Goal: Contribute content: Contribute content

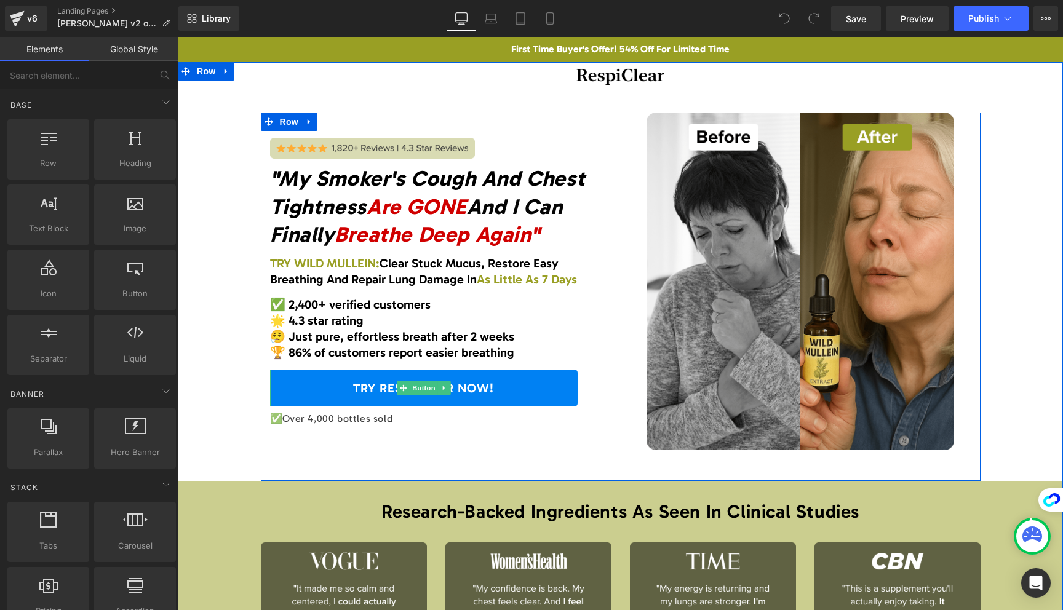
click at [563, 374] on link "TRY RESPICLEAR NOW!" at bounding box center [423, 388] width 307 height 37
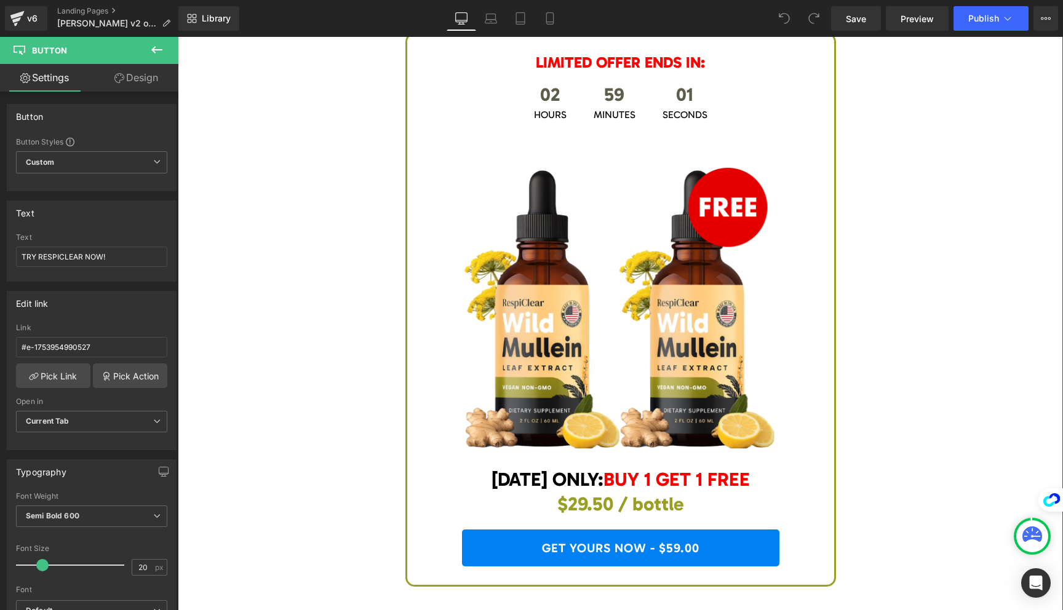
scroll to position [4939, 0]
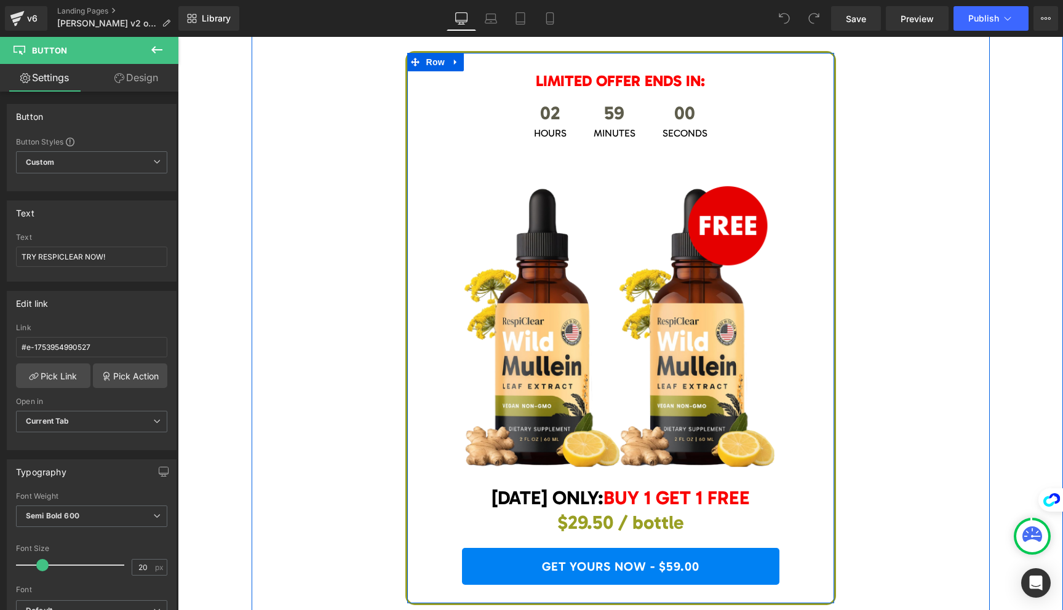
click at [612, 548] on link "GET YOURS NOW - $59.00" at bounding box center [620, 566] width 317 height 37
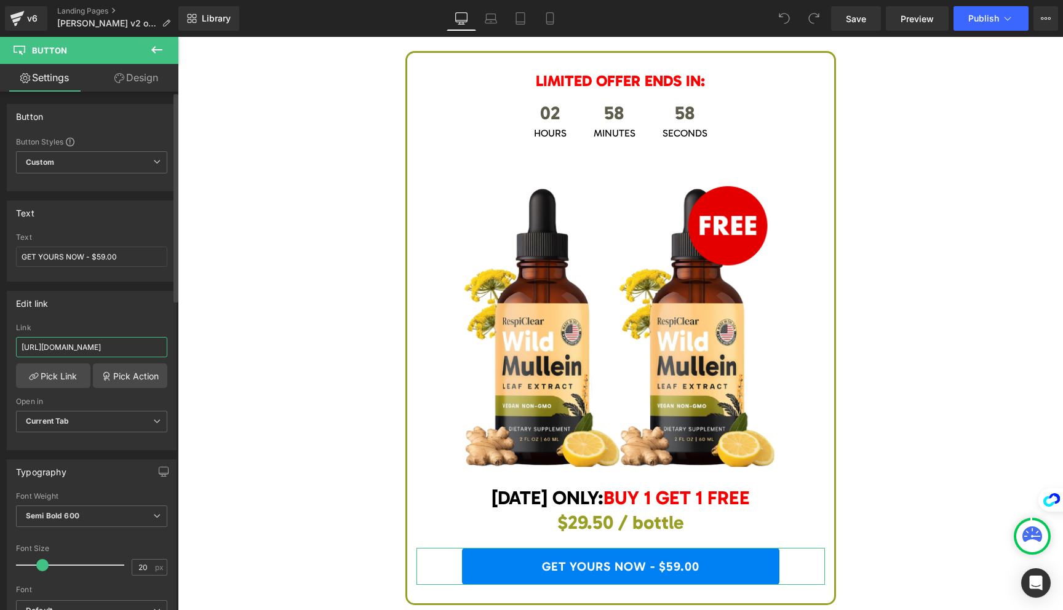
click at [116, 349] on input "[URL][DOMAIN_NAME]" at bounding box center [91, 347] width 151 height 20
paste input "new-maximum-potency-mullein-drops-for-smokers-respiclear-offer"
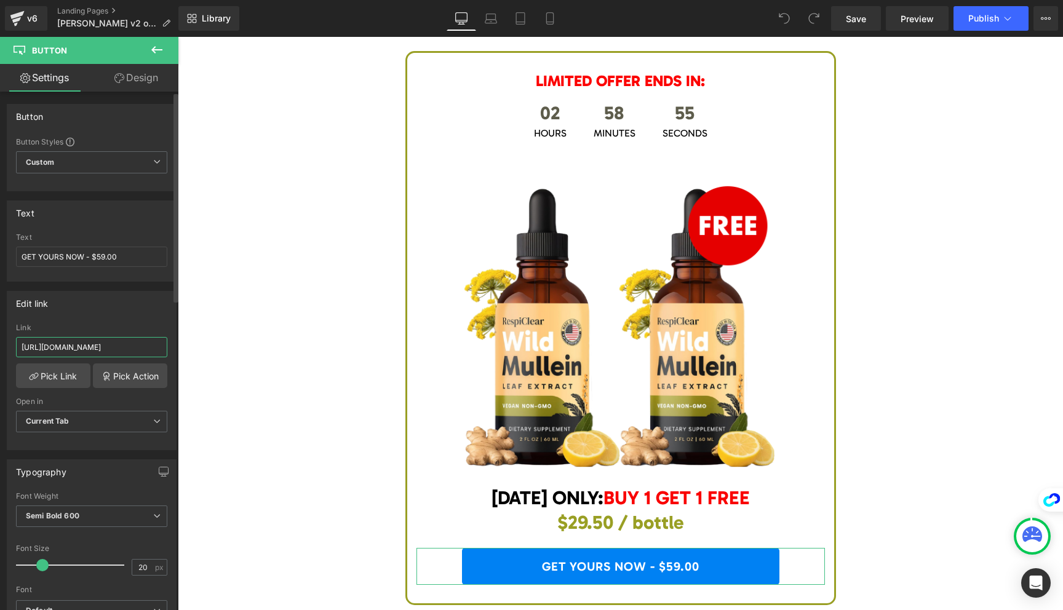
click at [130, 349] on input "[URL][DOMAIN_NAME]" at bounding box center [91, 347] width 151 height 20
paste input "new-maximum-potency-mullein-drops-for-smokers-respiclear-offer"
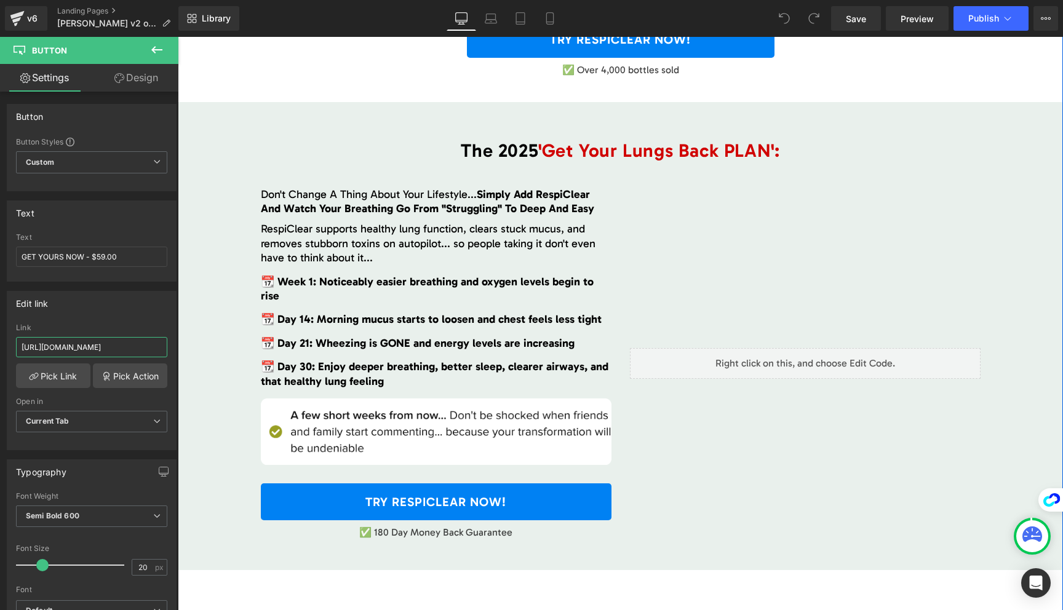
scroll to position [3158, 0]
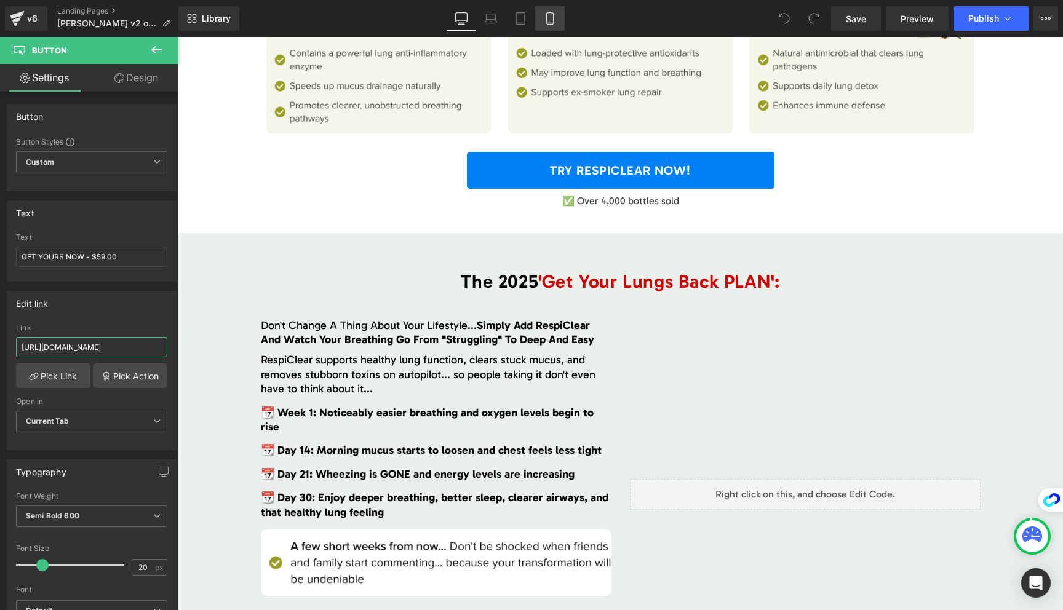
type input "[URL][DOMAIN_NAME]"
click at [544, 13] on icon at bounding box center [550, 18] width 12 height 12
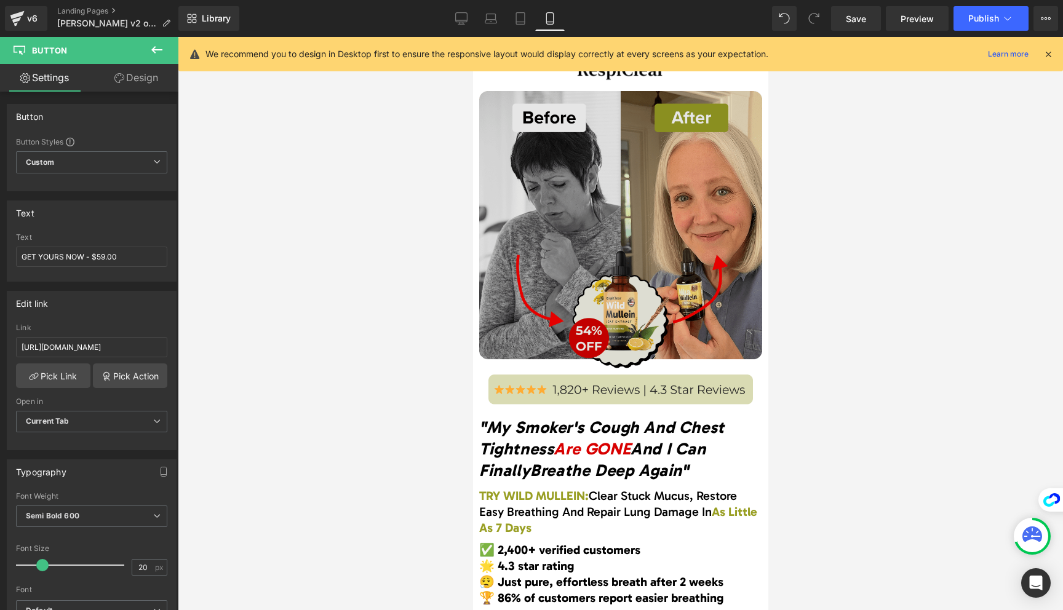
scroll to position [1560, 0]
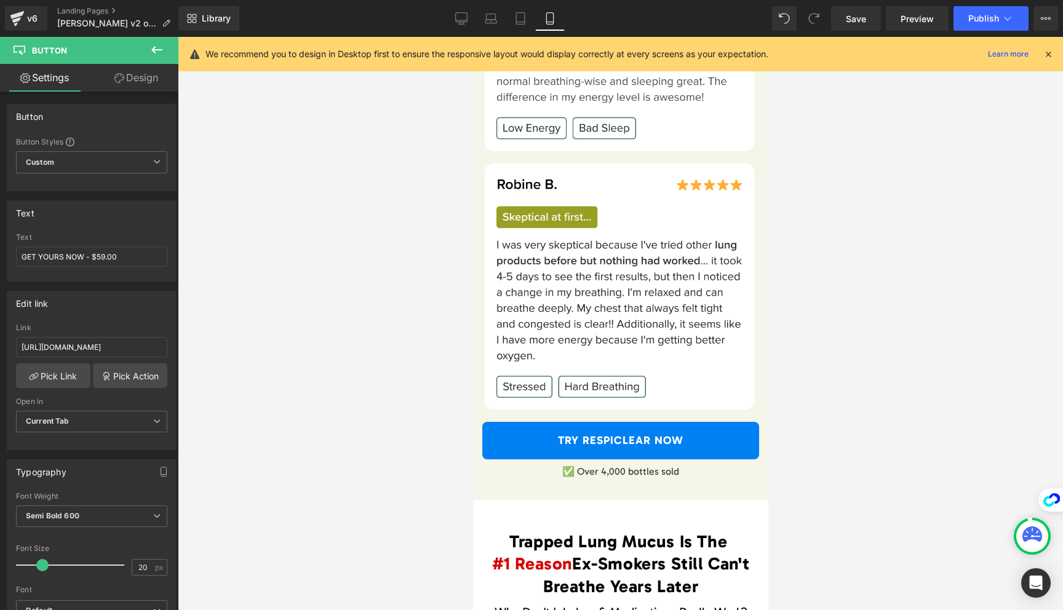
click at [567, 434] on link "TRY RESPICLEAR NOW" at bounding box center [619, 441] width 277 height 38
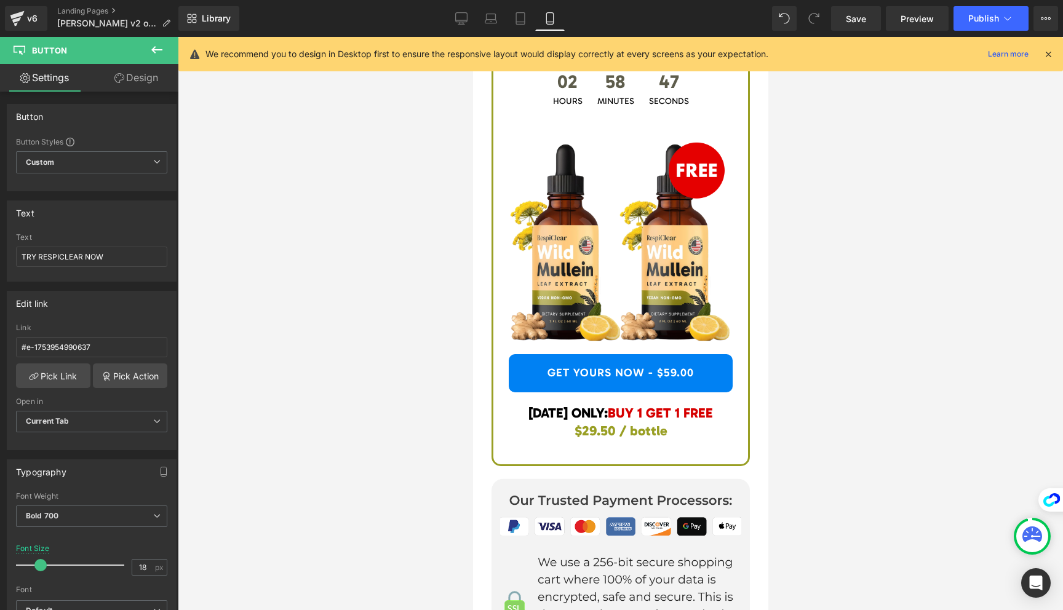
scroll to position [8021, 0]
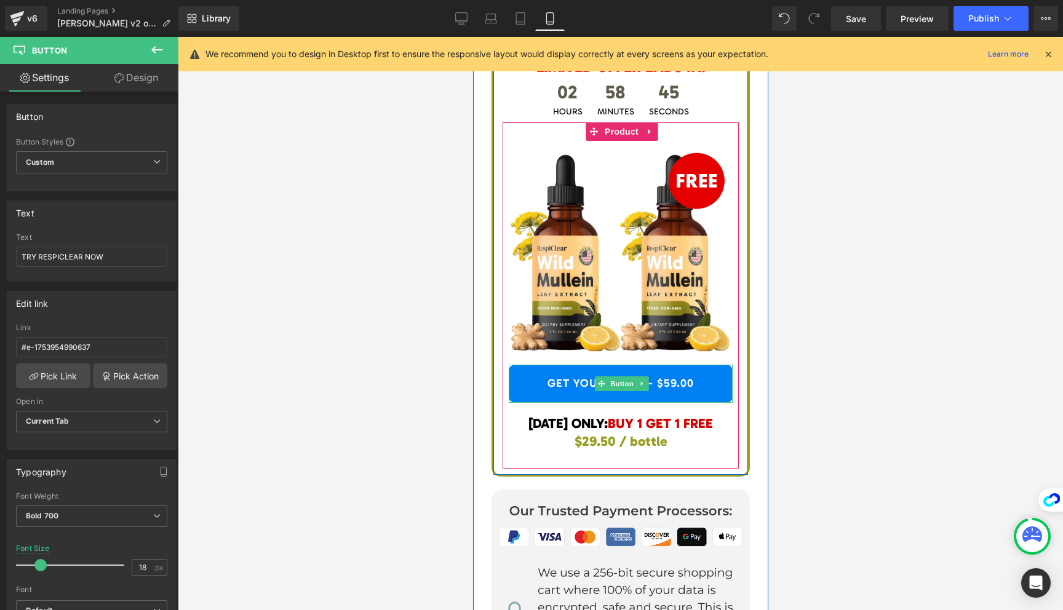
click at [582, 378] on link "GET YOURS NOW - $59.00" at bounding box center [620, 384] width 224 height 38
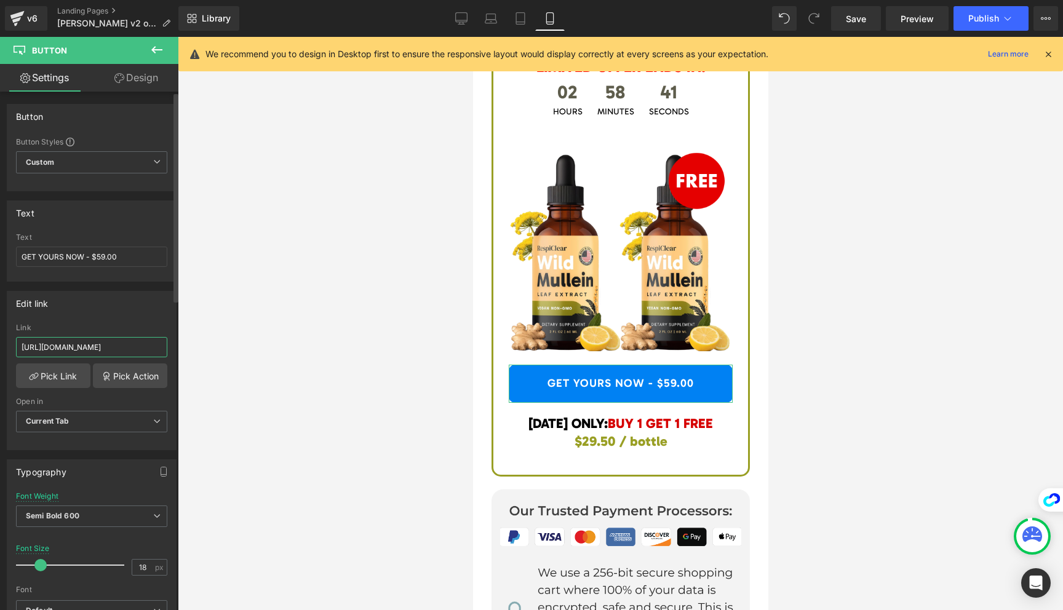
click at [88, 353] on input "[URL][DOMAIN_NAME]" at bounding box center [91, 347] width 151 height 20
drag, startPoint x: 138, startPoint y: 348, endPoint x: 221, endPoint y: 351, distance: 83.1
click at [226, 352] on div "You are previewing how the will restyle your page. You can not edit Elements in…" at bounding box center [531, 315] width 1063 height 631
click at [138, 346] on input "[URL][DOMAIN_NAME]" at bounding box center [91, 347] width 151 height 20
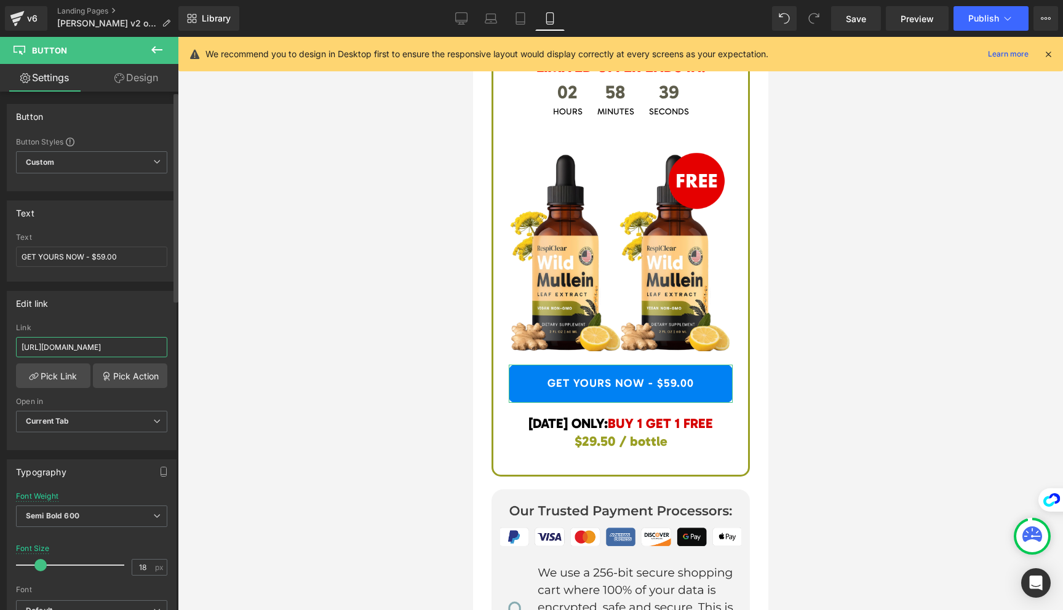
click at [138, 346] on input "[URL][DOMAIN_NAME]" at bounding box center [91, 347] width 151 height 20
paste input "new-maximum-potency-mullein-drops-for-smokers-respiclear-offer"
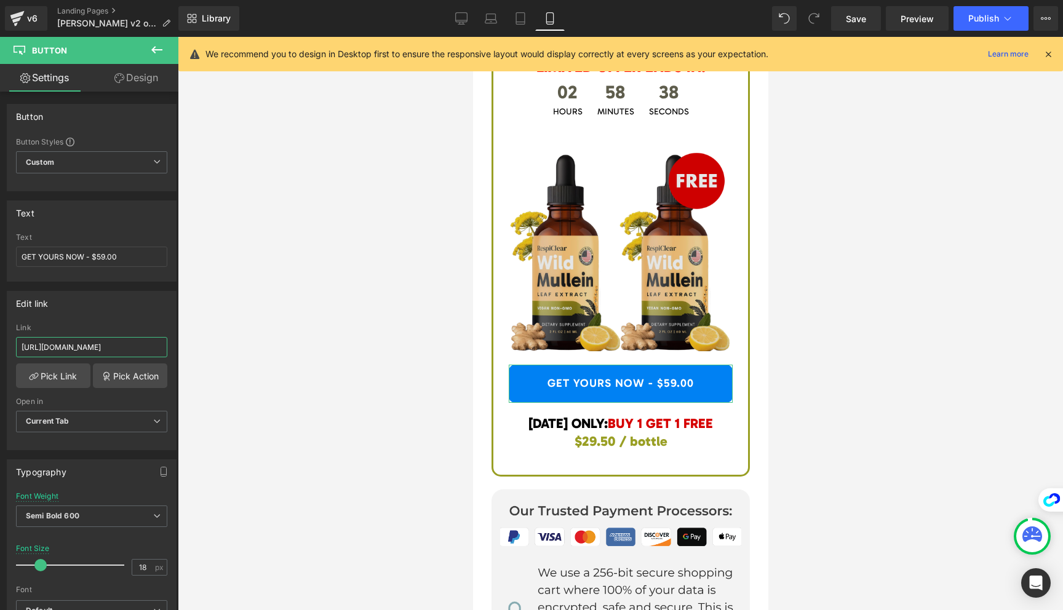
scroll to position [0, 216]
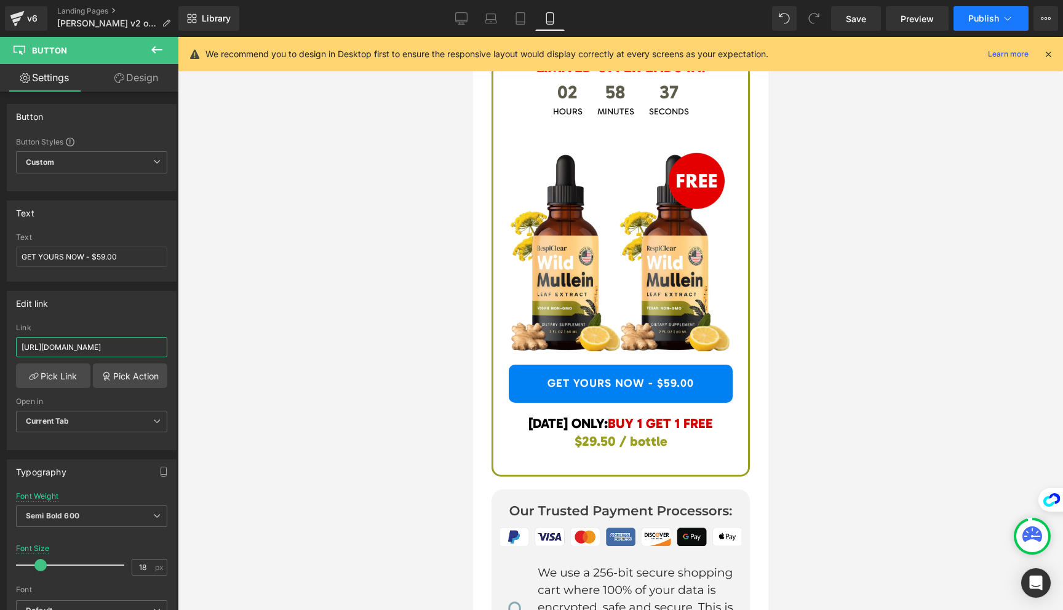
type input "[URL][DOMAIN_NAME]"
click at [971, 20] on span "Publish" at bounding box center [983, 19] width 31 height 10
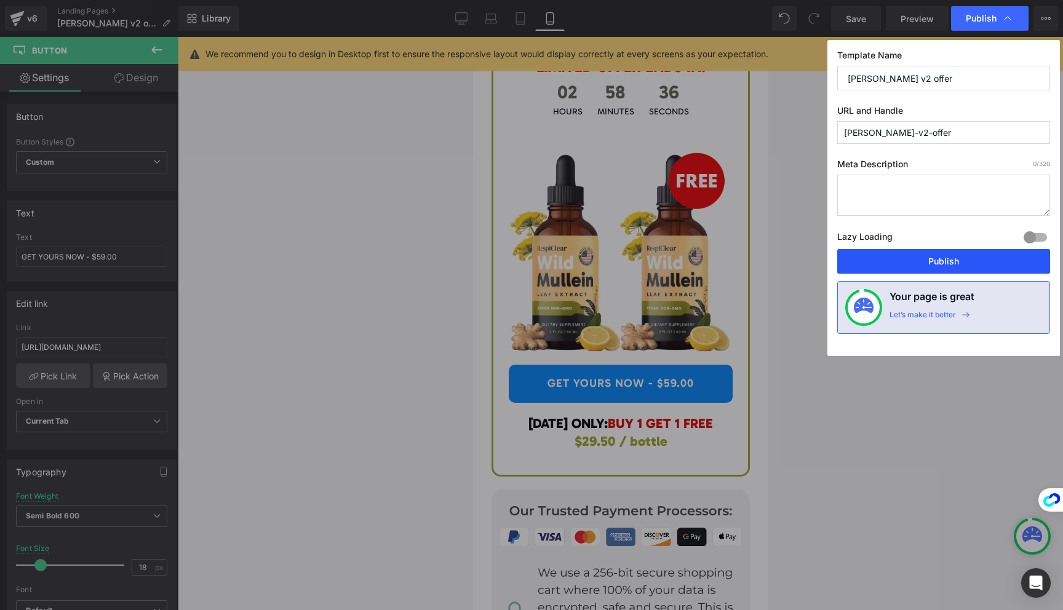
click at [956, 264] on button "Publish" at bounding box center [943, 261] width 213 height 25
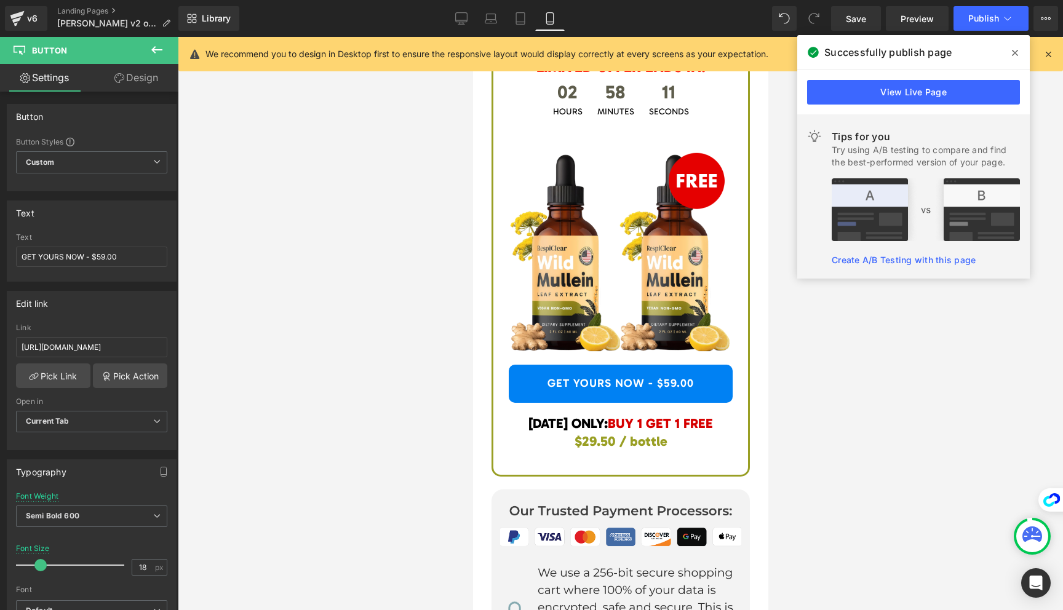
click at [1012, 49] on icon at bounding box center [1015, 53] width 6 height 10
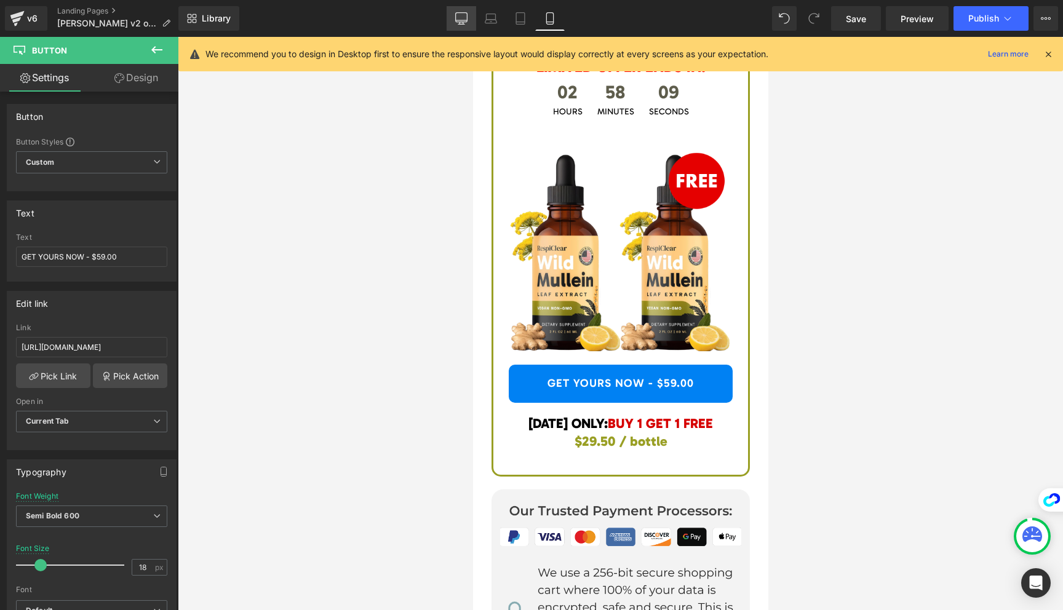
click at [459, 20] on icon at bounding box center [462, 20] width 12 height 0
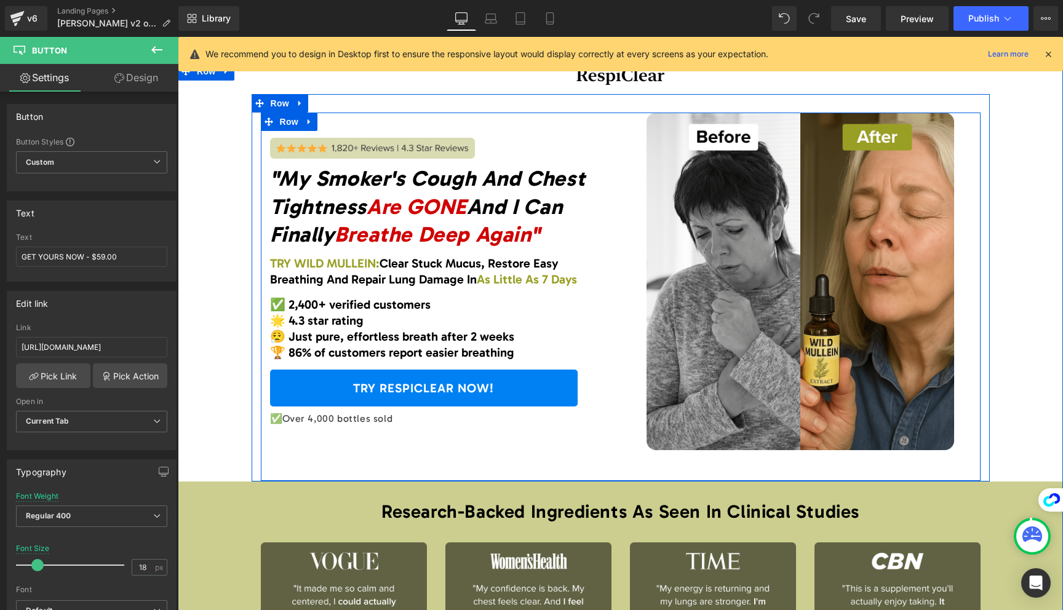
click at [439, 397] on link "TRY RESPICLEAR NOW!" at bounding box center [423, 388] width 307 height 37
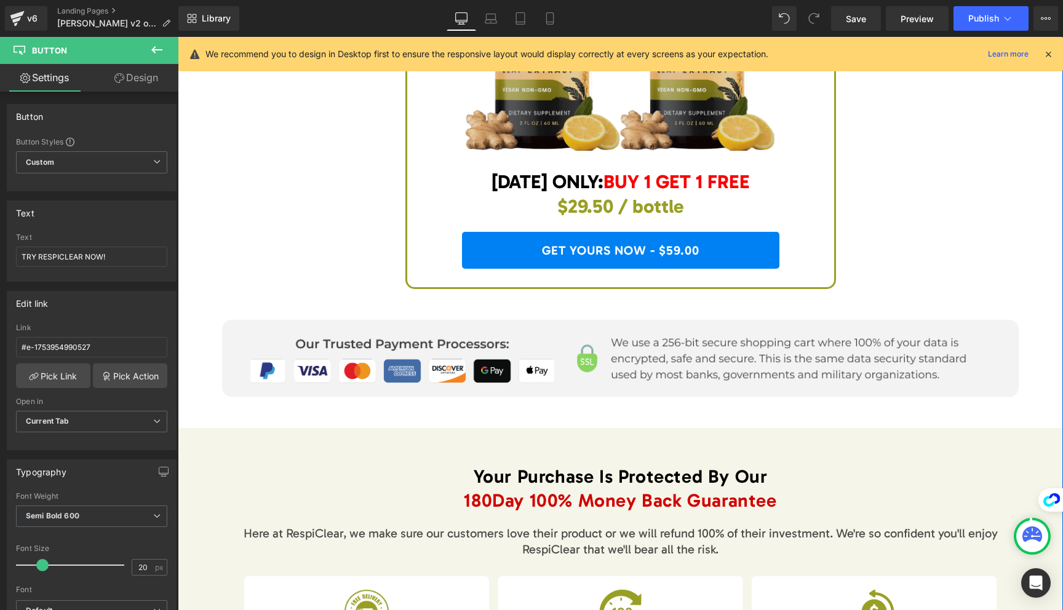
scroll to position [5574, 0]
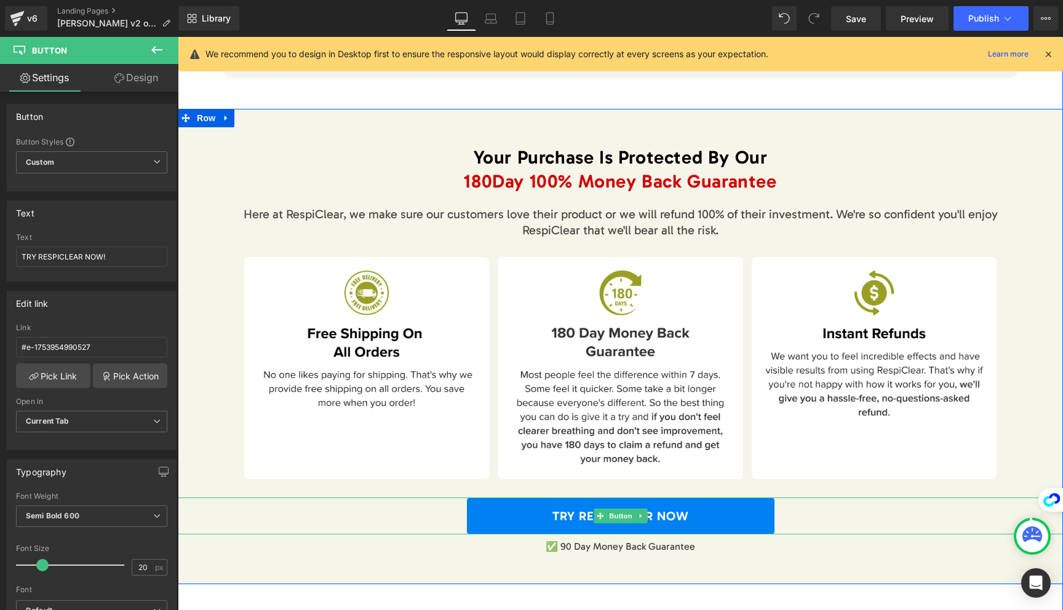
click at [488, 497] on link "TRY RESPICLEAR NOW" at bounding box center [620, 515] width 307 height 37
click at [494, 497] on link "TRY RESPICLEAR NOW" at bounding box center [620, 515] width 307 height 37
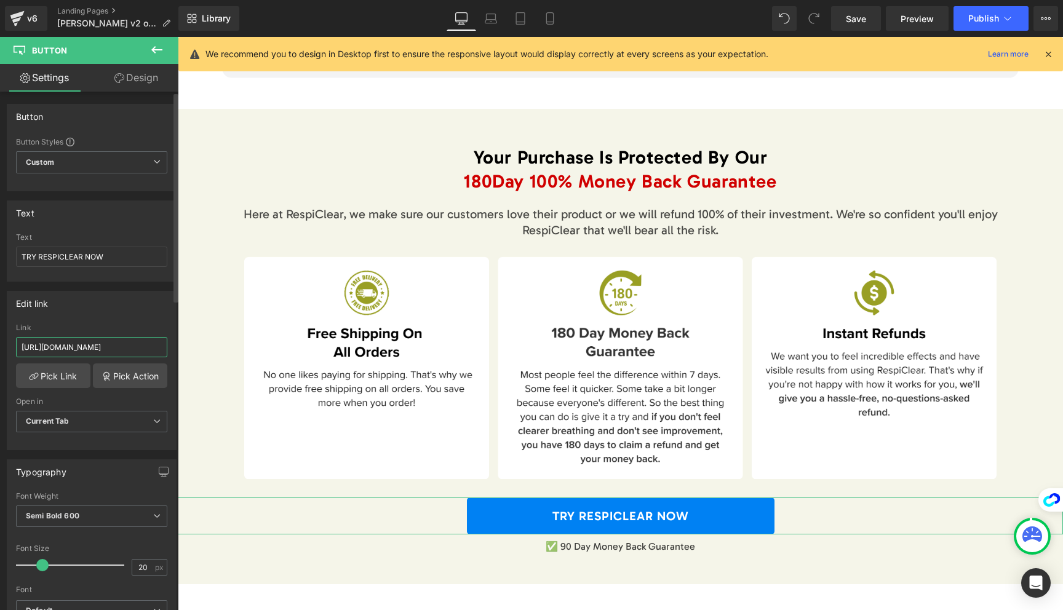
click at [106, 339] on input "[URL][DOMAIN_NAME]" at bounding box center [91, 347] width 151 height 20
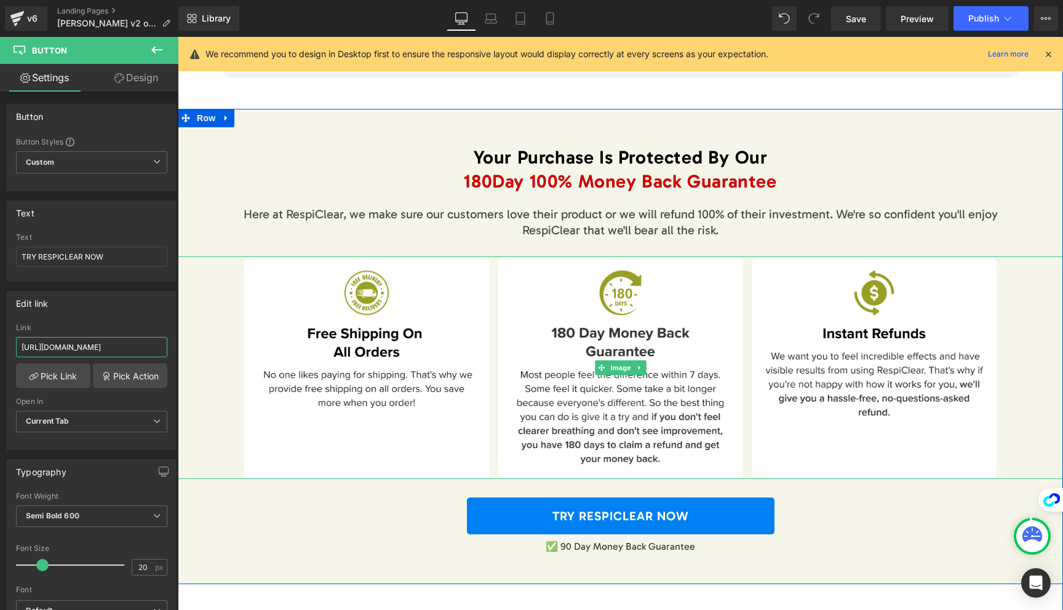
drag, startPoint x: 282, startPoint y: 382, endPoint x: 206, endPoint y: 346, distance: 84.2
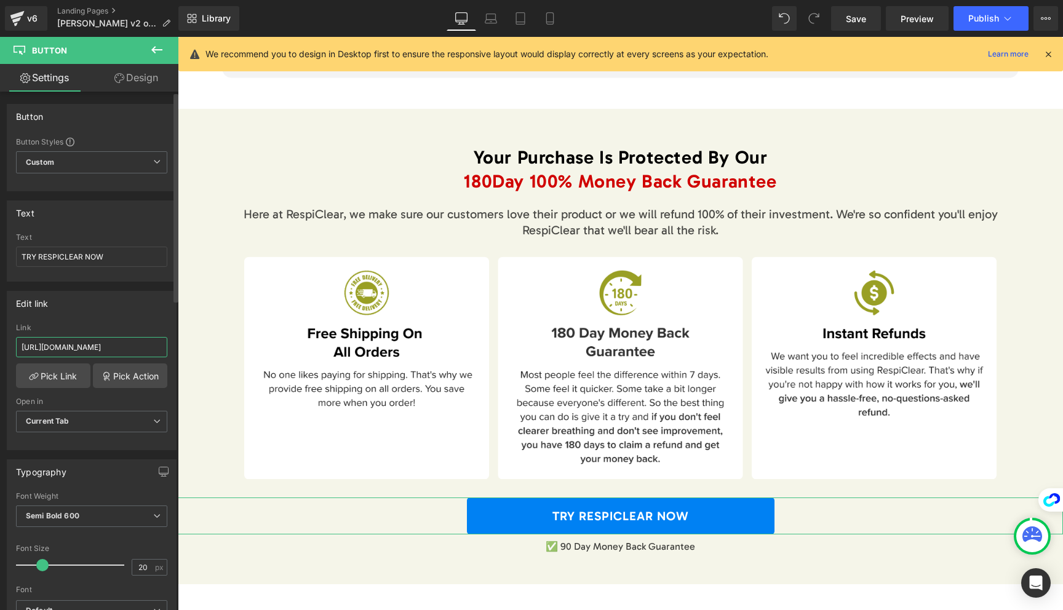
click at [133, 348] on input "[URL][DOMAIN_NAME]" at bounding box center [91, 347] width 151 height 20
type input "[URL][DOMAIN_NAME]"
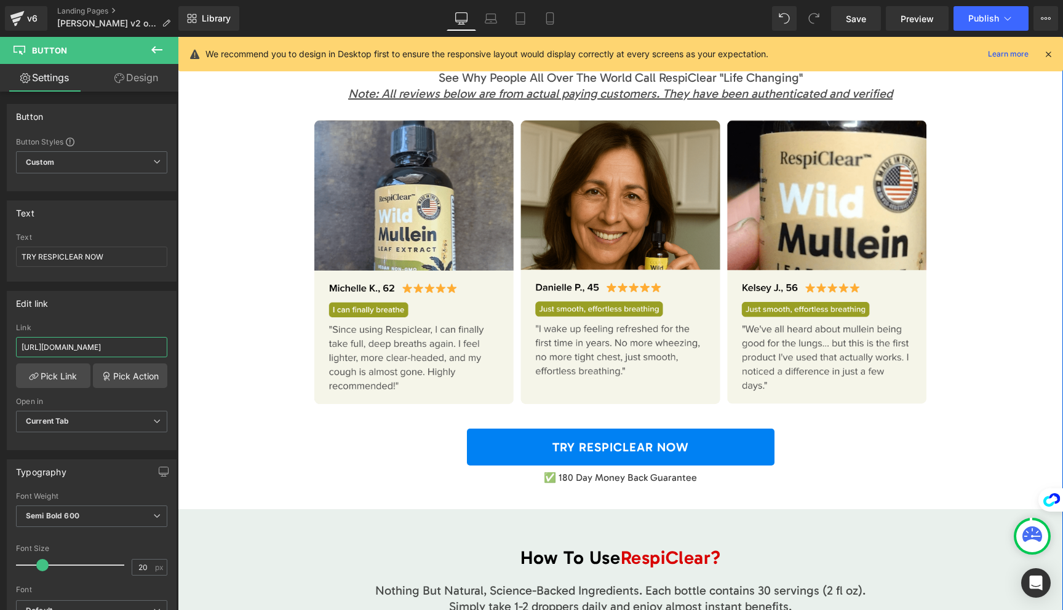
scroll to position [6275, 0]
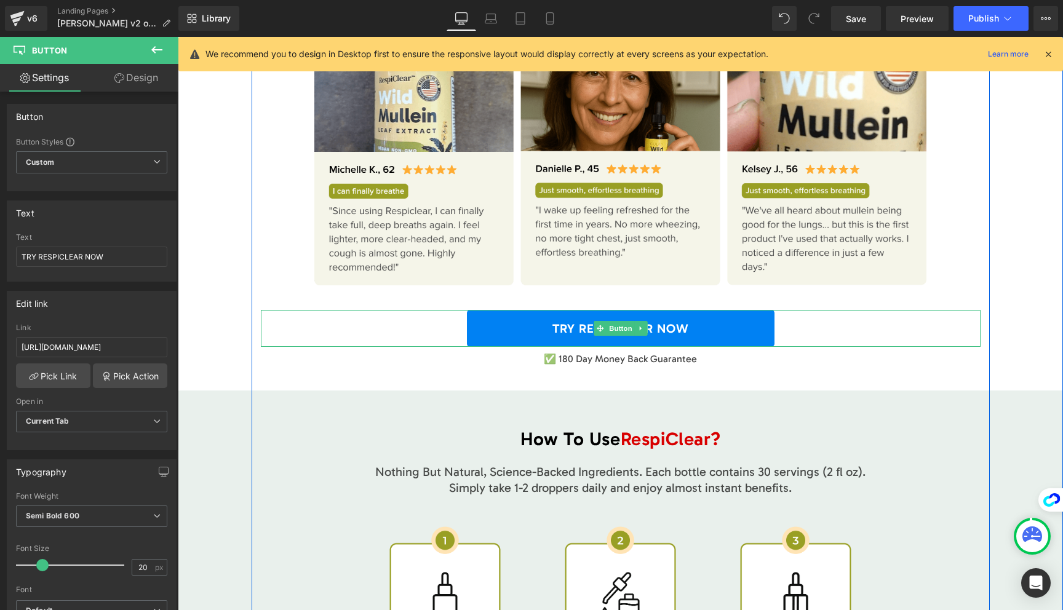
click at [474, 310] on link "TRY RESPICLEAR NOW" at bounding box center [620, 328] width 307 height 37
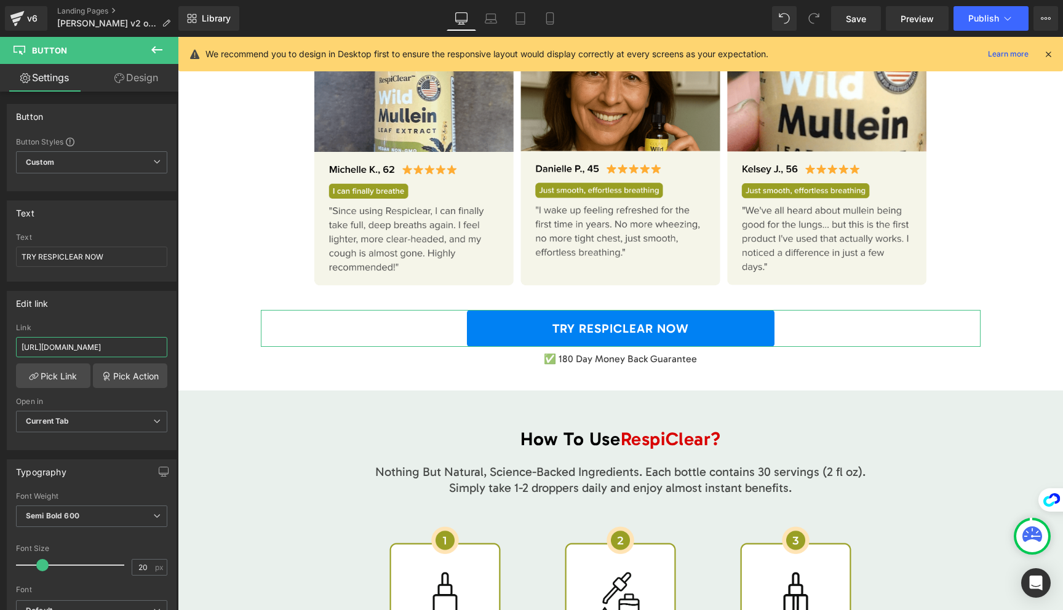
scroll to position [0, 33]
drag, startPoint x: 297, startPoint y: 384, endPoint x: 215, endPoint y: 349, distance: 89.5
click at [145, 348] on input "[URL][DOMAIN_NAME]" at bounding box center [91, 347] width 151 height 20
drag, startPoint x: 145, startPoint y: 348, endPoint x: 178, endPoint y: 377, distance: 44.0
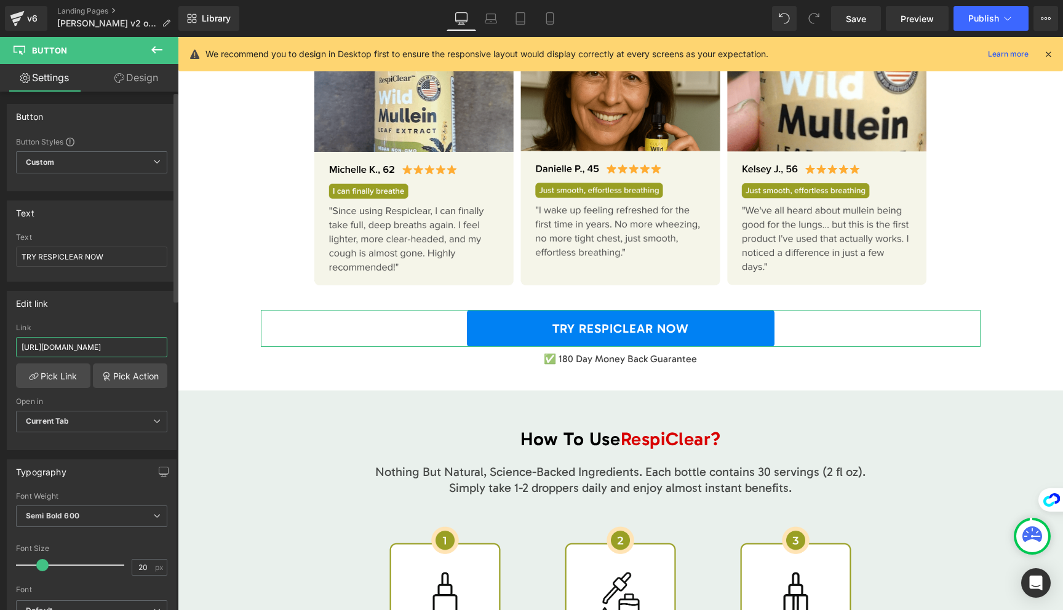
click at [145, 348] on input "[URL][DOMAIN_NAME]" at bounding box center [91, 347] width 151 height 20
type input "[URL][DOMAIN_NAME]"
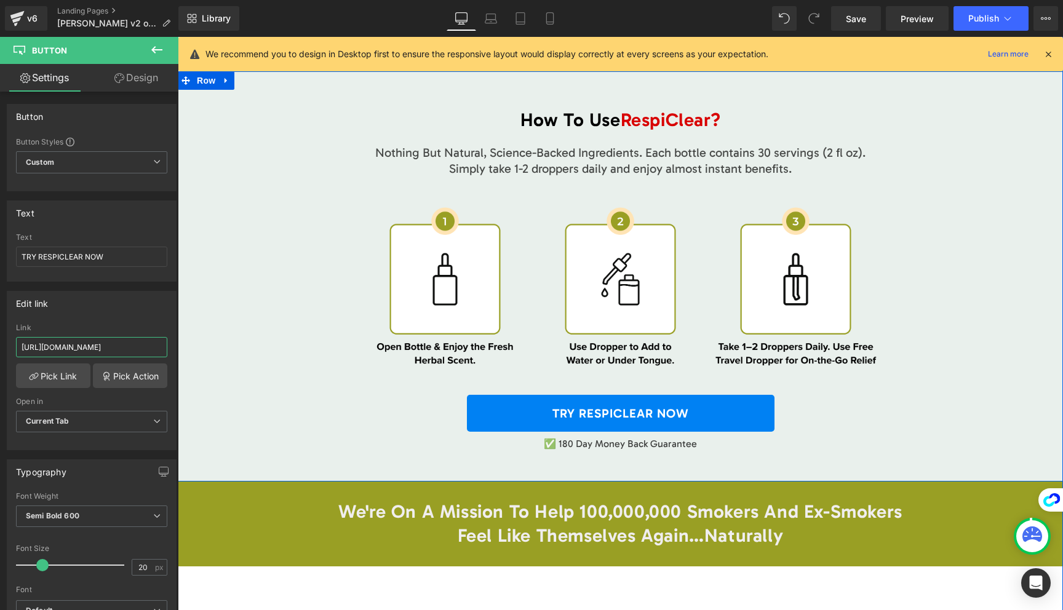
scroll to position [6639, 0]
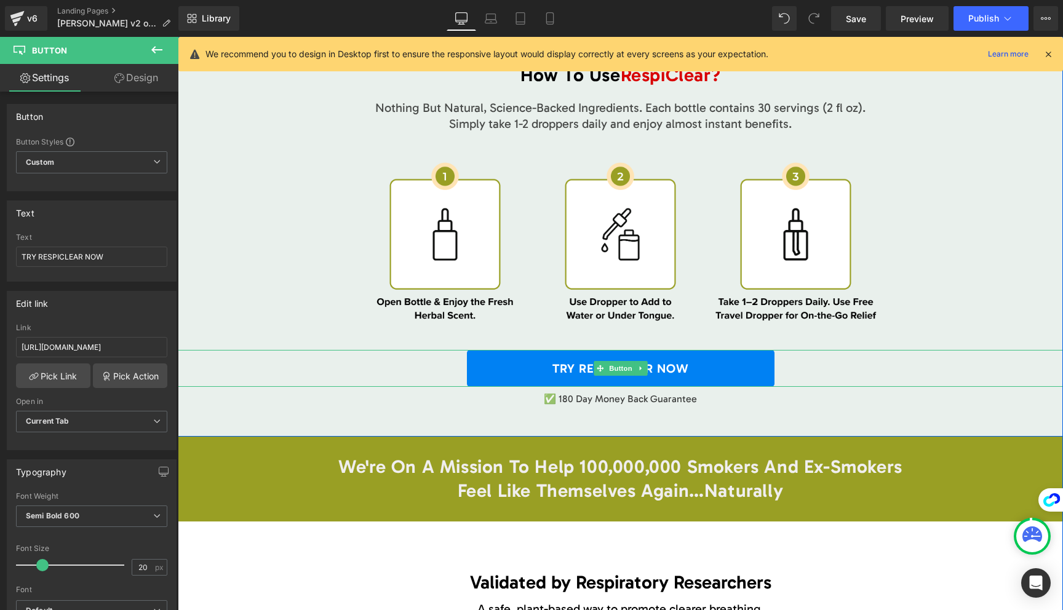
click at [516, 350] on link "TRY RESPICLEAR NOW" at bounding box center [620, 368] width 307 height 37
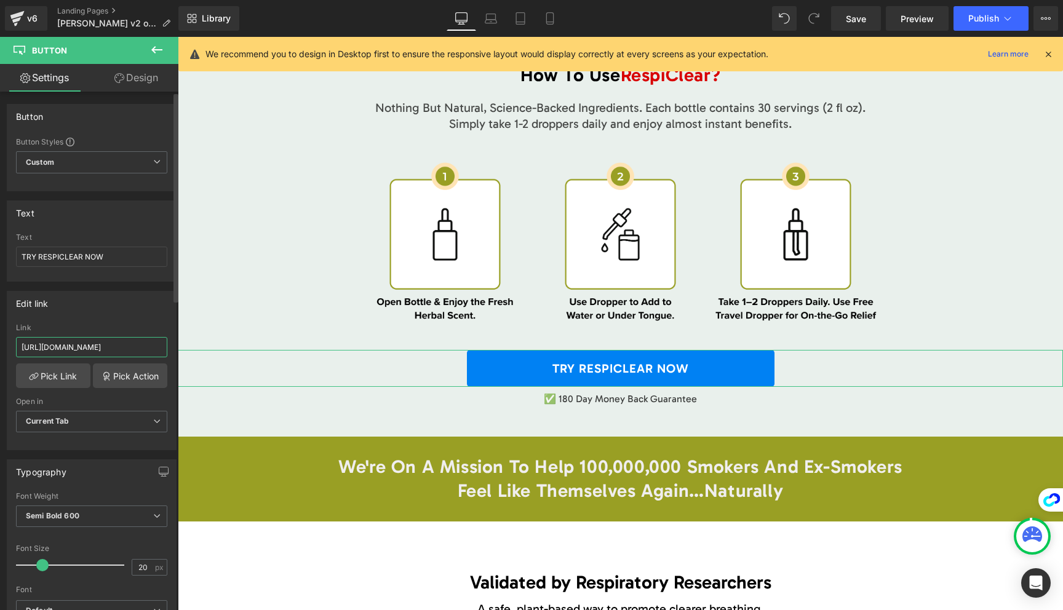
click at [136, 347] on input "[URL][DOMAIN_NAME]" at bounding box center [91, 347] width 151 height 20
paste input "new-maximum-potency-mullein-drops-for-smokers-respiclear-offer"
type input "[URL][DOMAIN_NAME]"
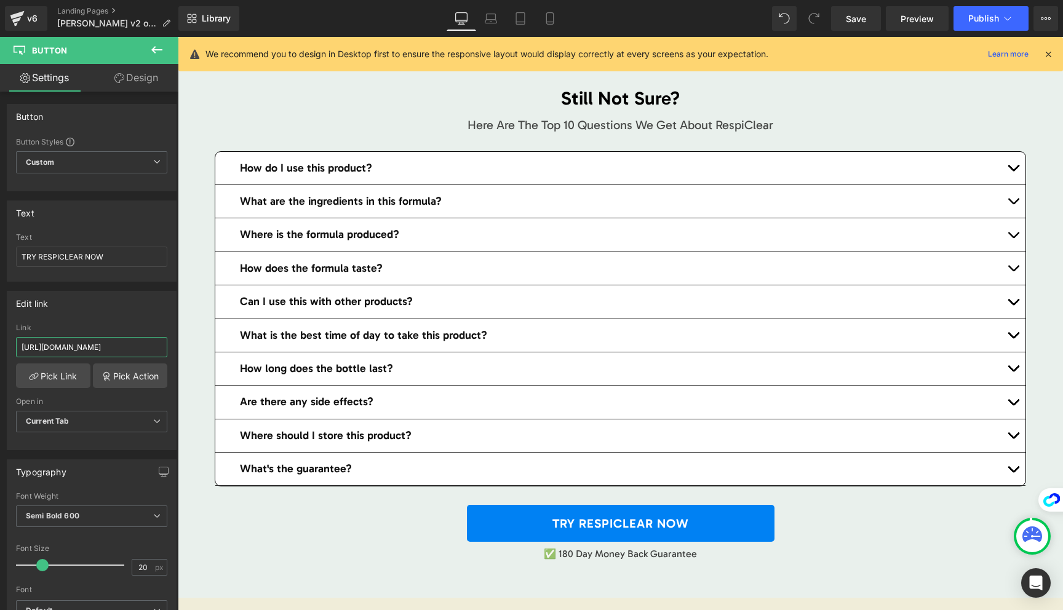
scroll to position [7851, 0]
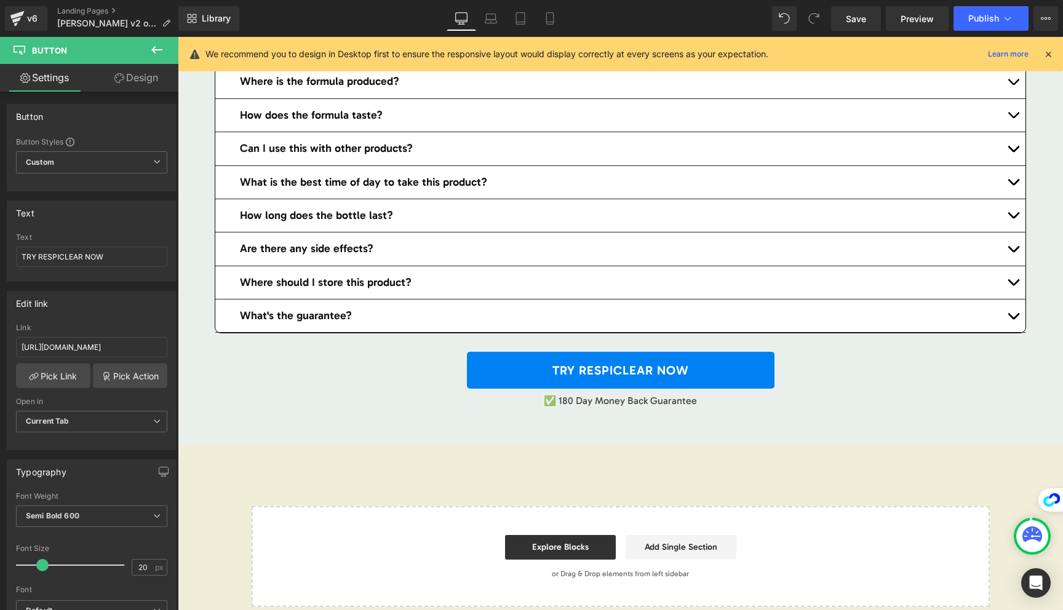
click at [512, 367] on link "TRY RESPICLEAR NOW" at bounding box center [620, 370] width 307 height 37
click at [125, 348] on input "[URL][DOMAIN_NAME]" at bounding box center [91, 347] width 151 height 20
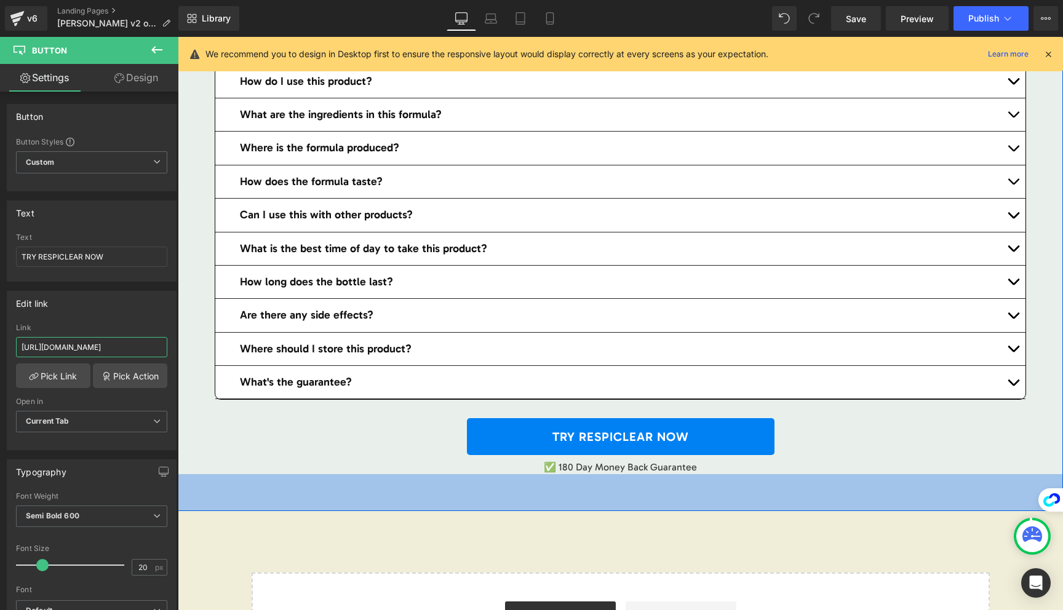
scroll to position [7793, 0]
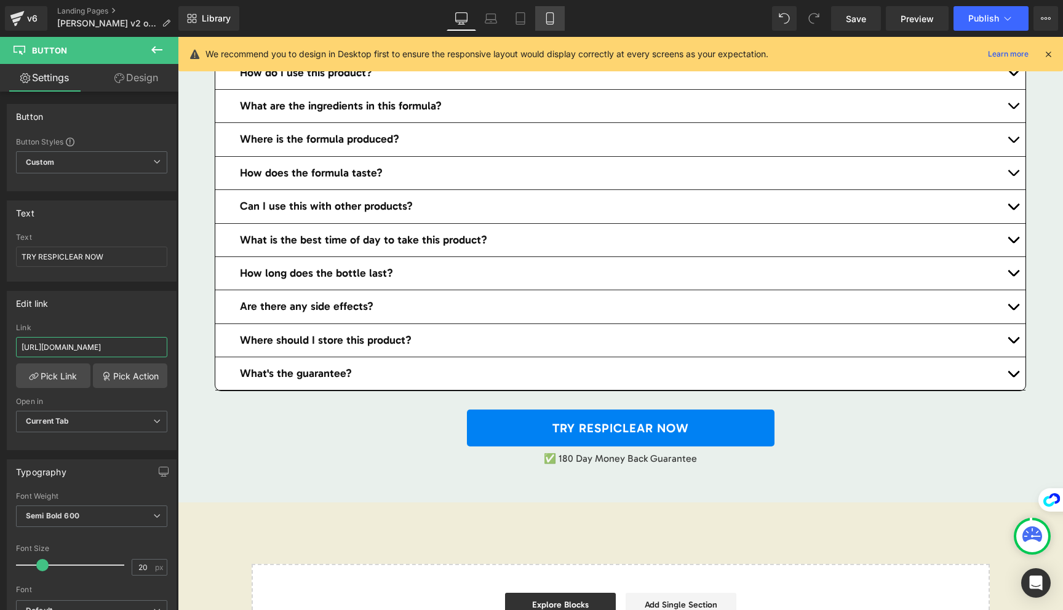
type input "[URL][DOMAIN_NAME]"
click at [553, 17] on icon at bounding box center [550, 18] width 12 height 12
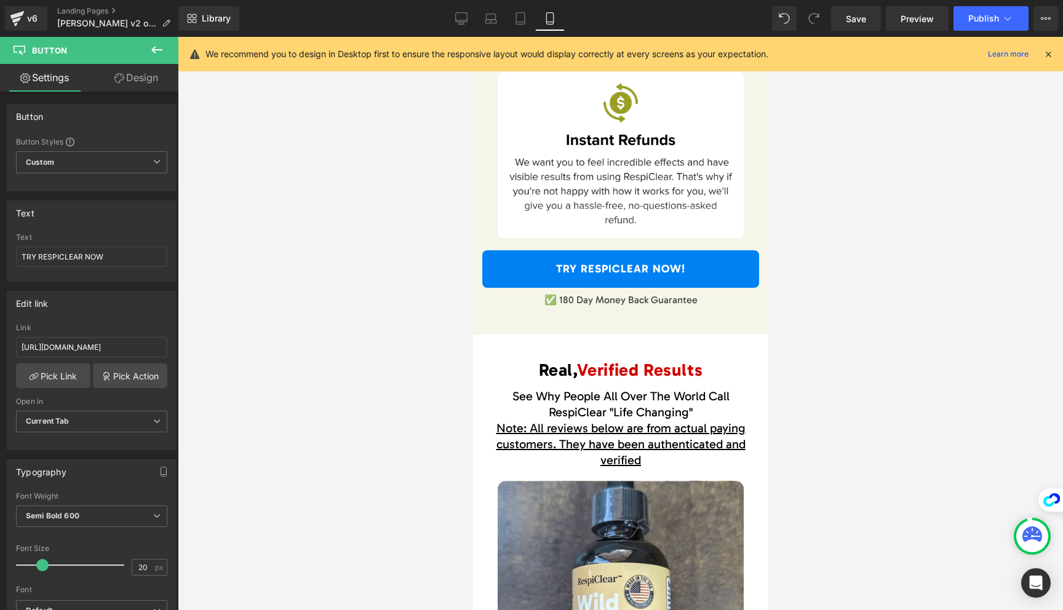
scroll to position [9190, 0]
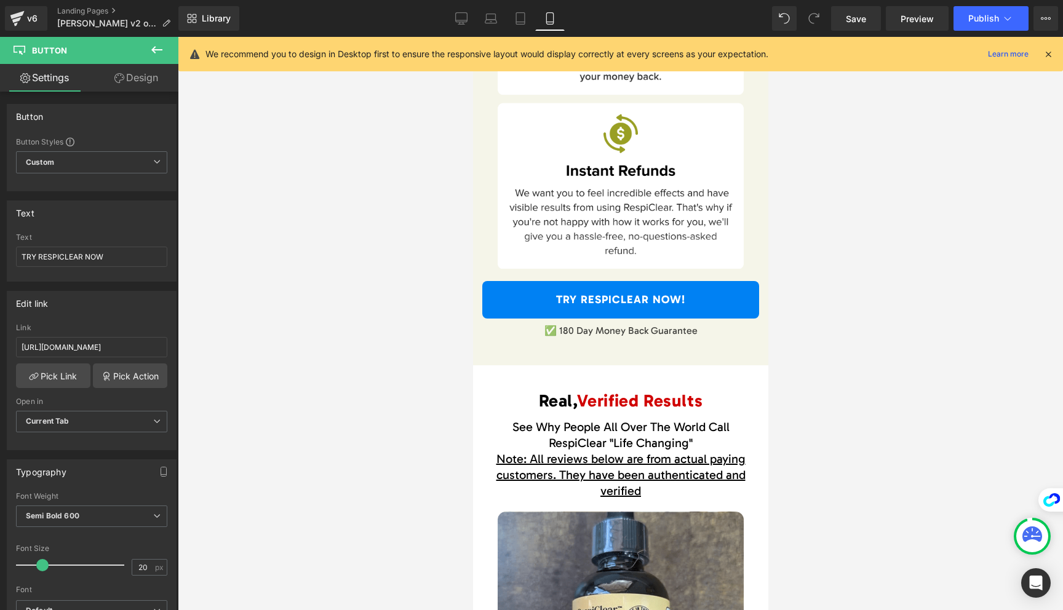
click at [565, 278] on div "TRY RESPICLEAR NOW! Button" at bounding box center [619, 300] width 295 height 50
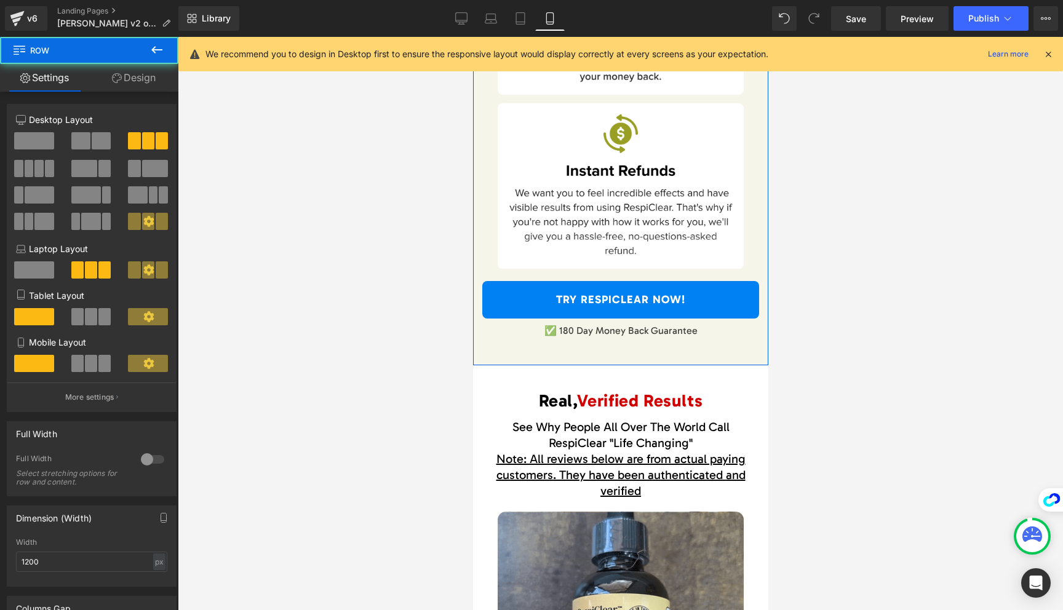
click at [561, 296] on link "TRY RESPICLEAR NOW!" at bounding box center [619, 300] width 277 height 38
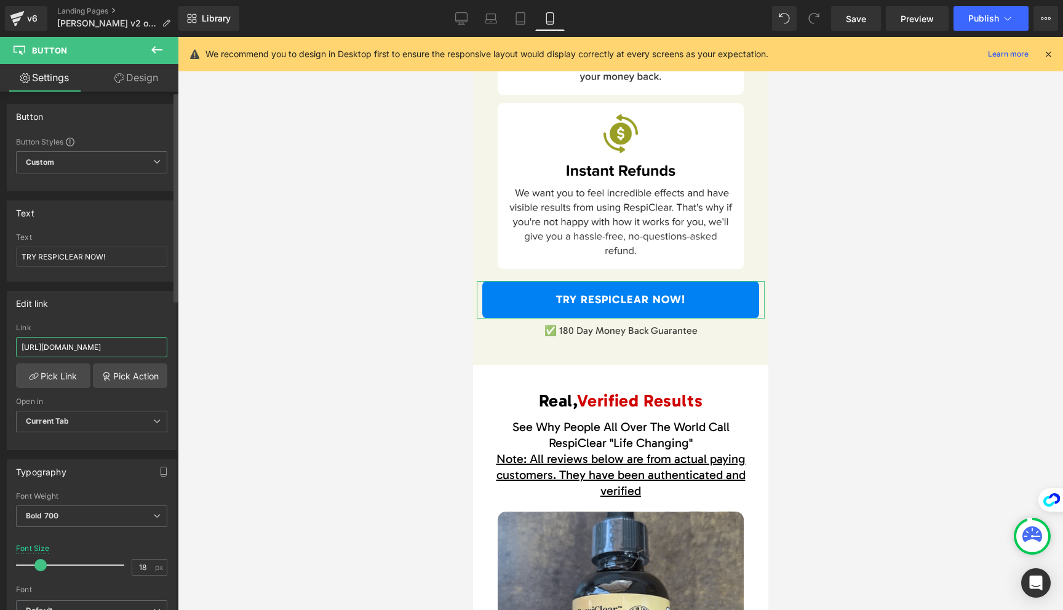
click at [142, 350] on input "[URL][DOMAIN_NAME]" at bounding box center [91, 347] width 151 height 20
click at [138, 346] on input "[URL][DOMAIN_NAME]" at bounding box center [91, 347] width 151 height 20
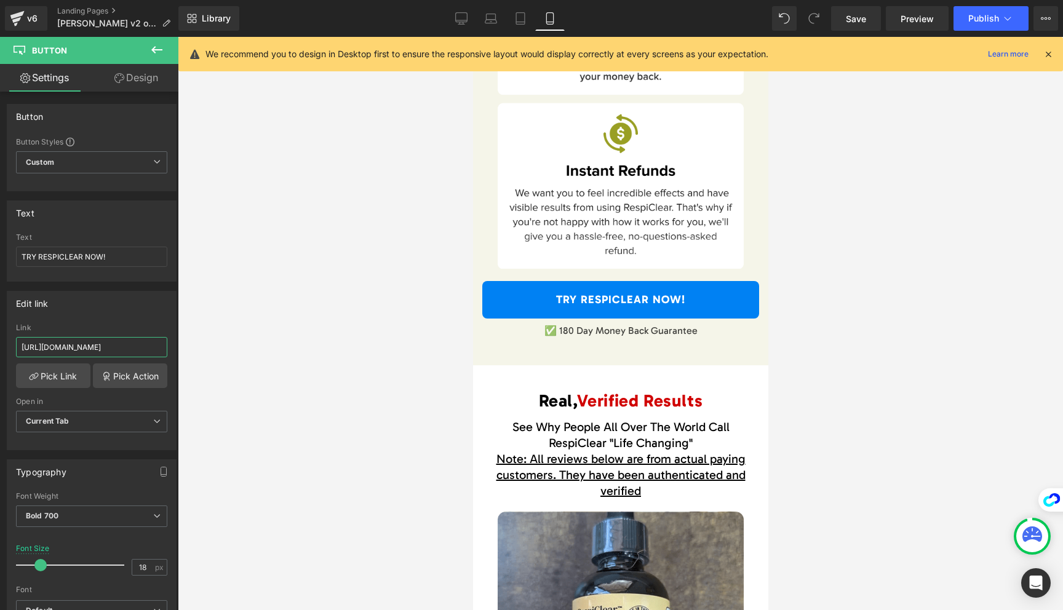
drag, startPoint x: 138, startPoint y: 346, endPoint x: 209, endPoint y: 346, distance: 70.7
click at [208, 346] on div "You are previewing how the will restyle your page. You can not edit Elements in…" at bounding box center [531, 315] width 1063 height 631
click at [141, 345] on input "[URL][DOMAIN_NAME]" at bounding box center [91, 347] width 151 height 20
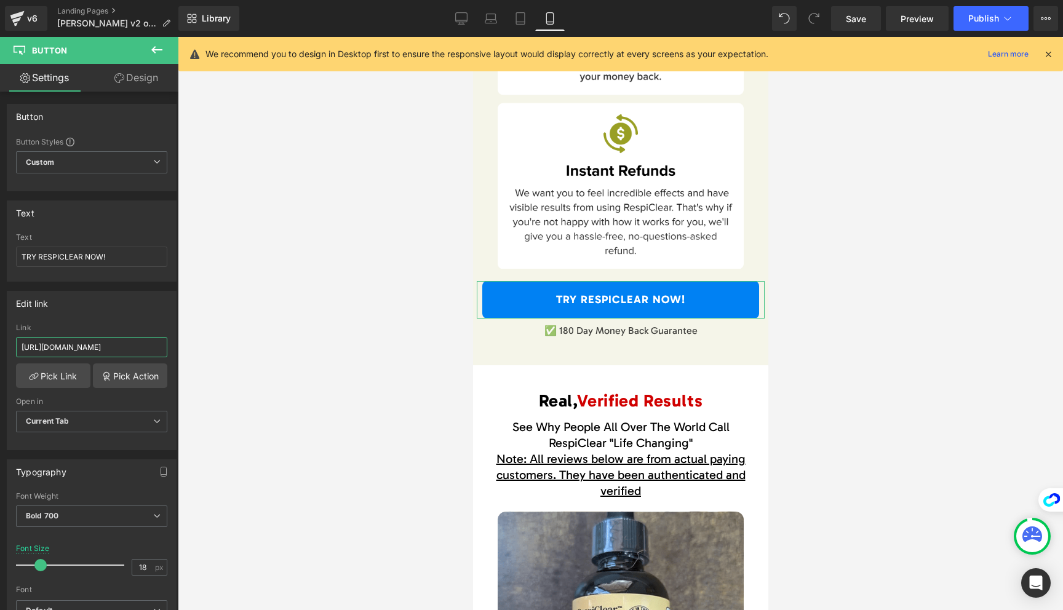
type input "[URL][DOMAIN_NAME]"
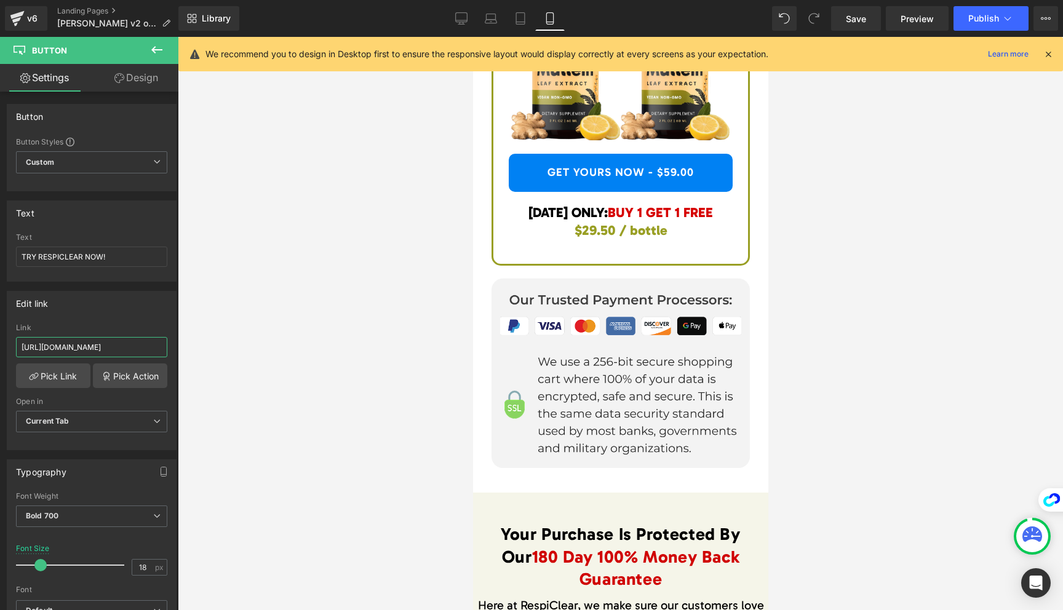
scroll to position [8126, 0]
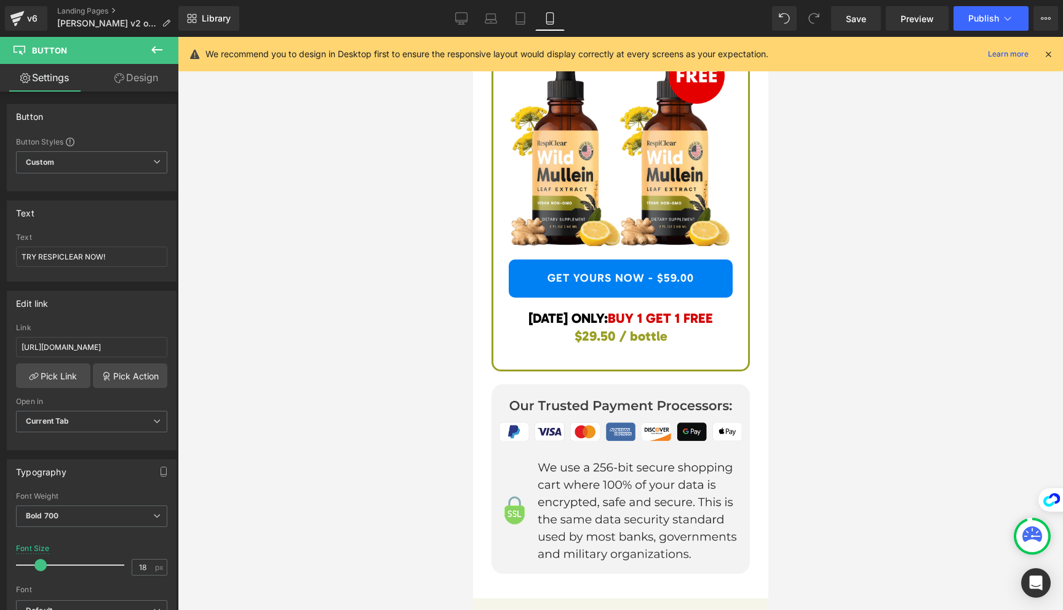
click at [569, 285] on link "GET YOURS NOW - $59.00" at bounding box center [620, 279] width 224 height 38
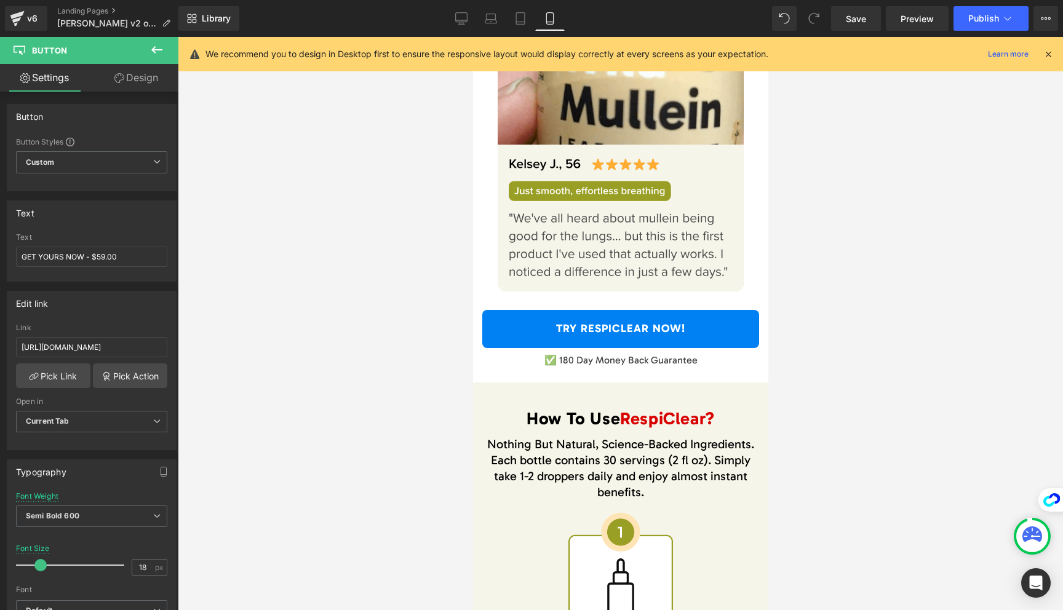
scroll to position [10501, 0]
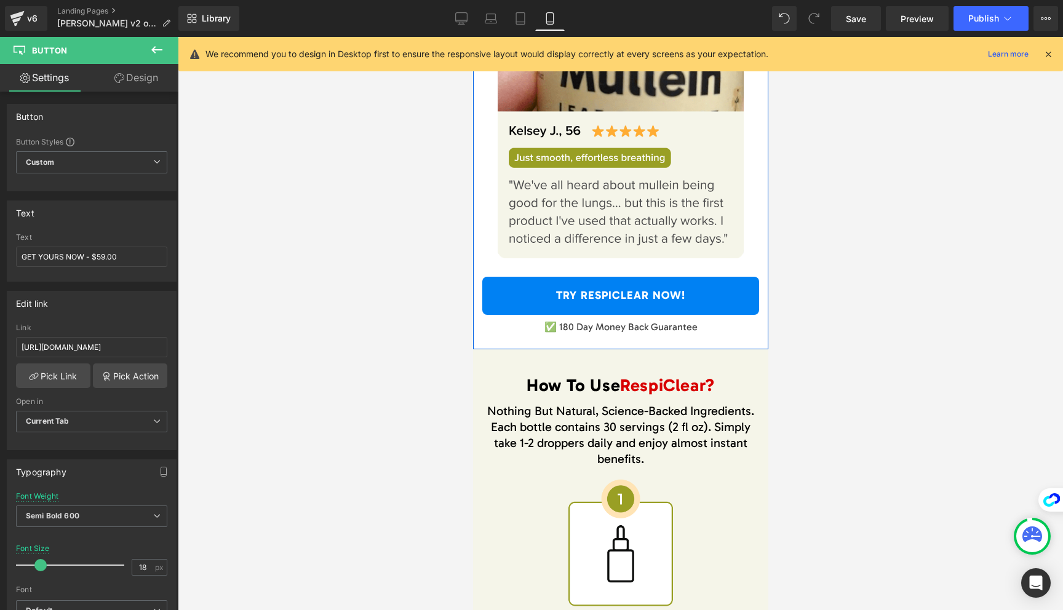
click at [588, 289] on link "TRY RESPICLEAR NOW!" at bounding box center [619, 296] width 277 height 38
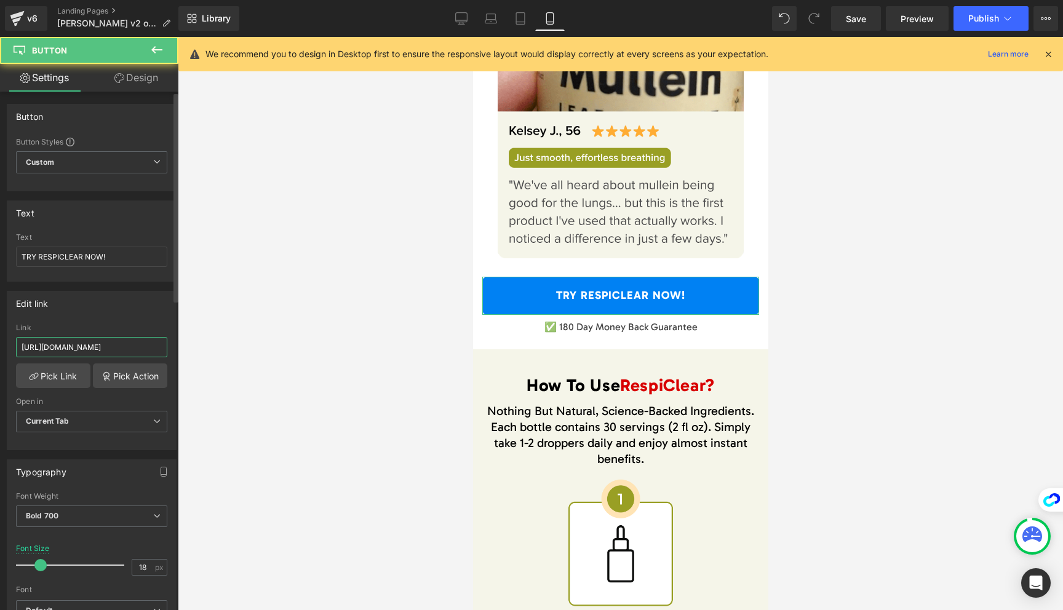
click at [132, 352] on input "[URL][DOMAIN_NAME]" at bounding box center [91, 347] width 151 height 20
drag, startPoint x: 132, startPoint y: 347, endPoint x: 238, endPoint y: 348, distance: 105.8
click at [238, 348] on div "You are previewing how the will restyle your page. You can not edit Elements in…" at bounding box center [531, 315] width 1063 height 631
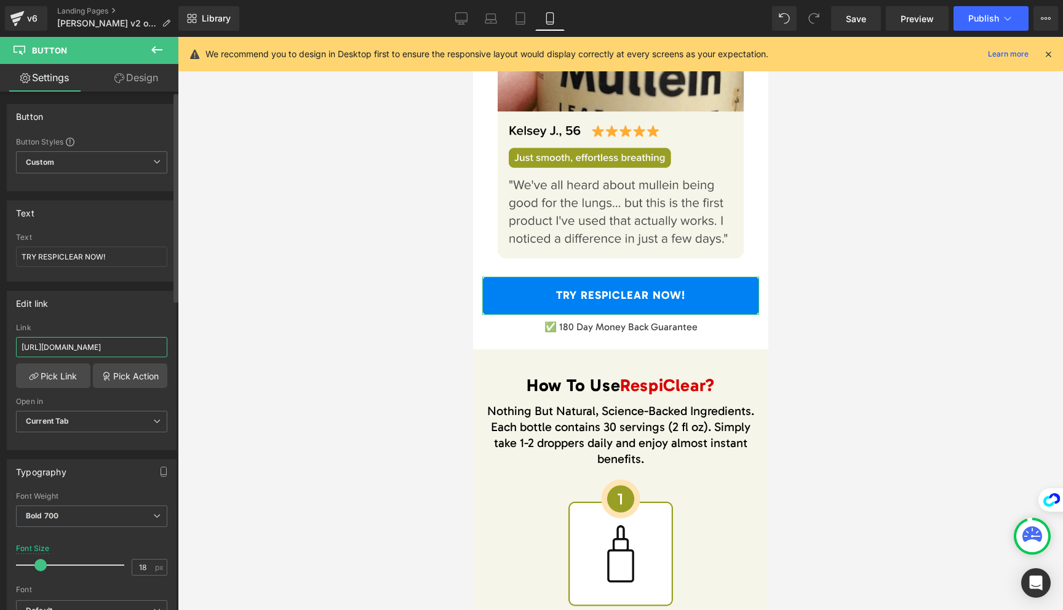
click at [148, 343] on input "[URL][DOMAIN_NAME]" at bounding box center [91, 347] width 151 height 20
type input "[URL][DOMAIN_NAME]"
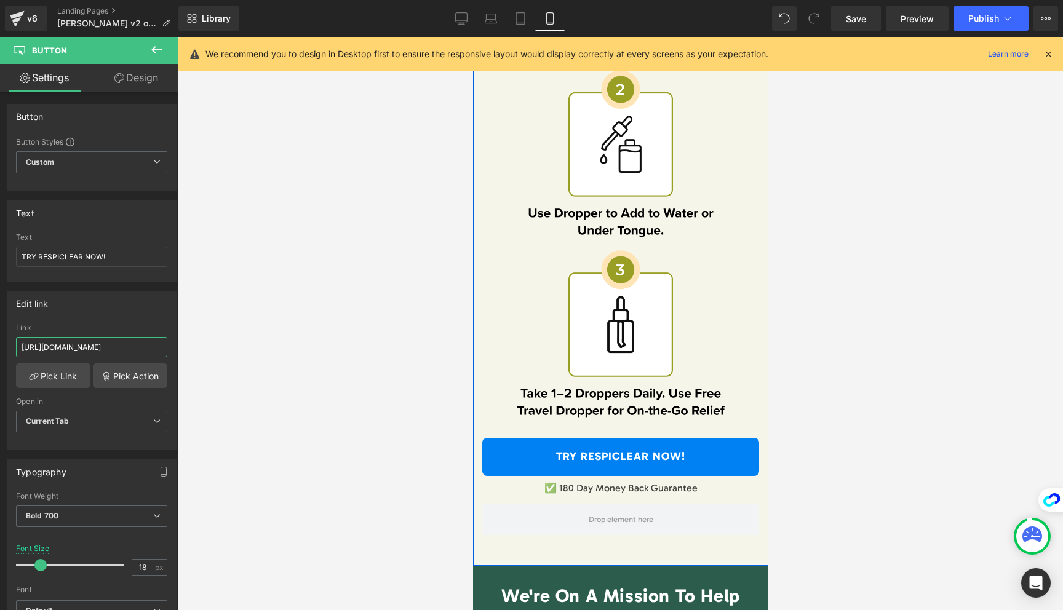
scroll to position [11101, 0]
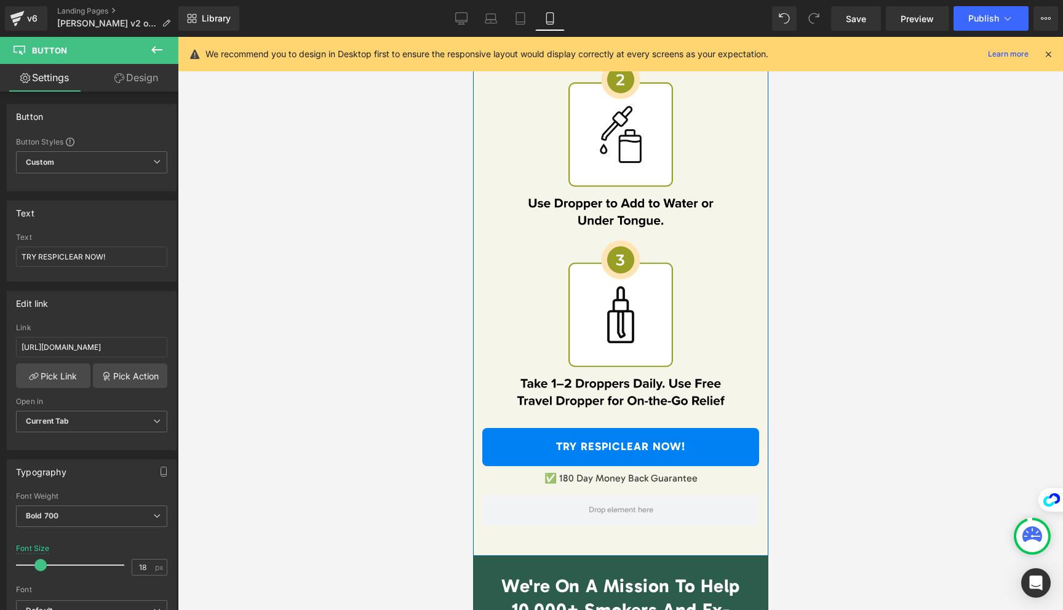
click at [539, 439] on link "TRY RESPICLEAR NOW!" at bounding box center [619, 447] width 277 height 38
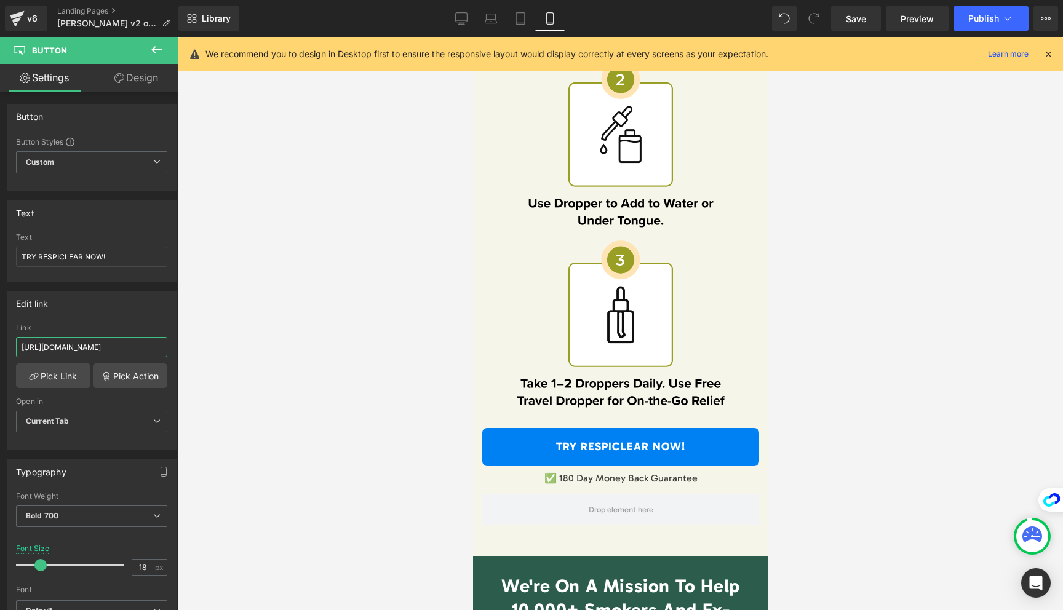
scroll to position [0, 33]
drag, startPoint x: 127, startPoint y: 347, endPoint x: 226, endPoint y: 351, distance: 99.1
click at [226, 351] on div "You are previewing how the will restyle your page. You can not edit Elements in…" at bounding box center [531, 315] width 1063 height 631
click at [147, 347] on input "[URL][DOMAIN_NAME]" at bounding box center [91, 347] width 151 height 20
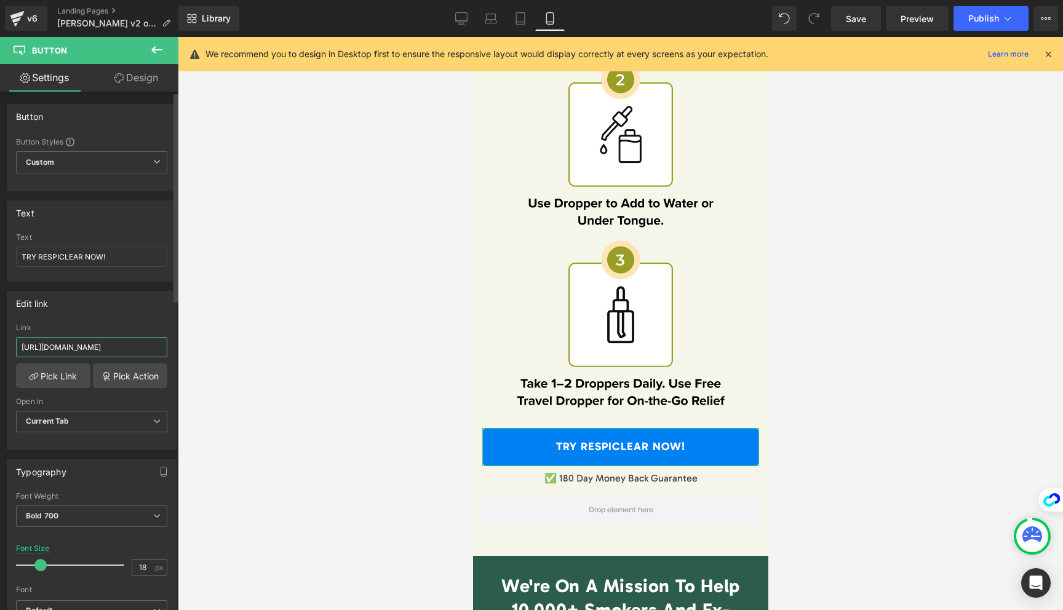
click at [147, 347] on input "[URL][DOMAIN_NAME]" at bounding box center [91, 347] width 151 height 20
type input "[URL][DOMAIN_NAME]"
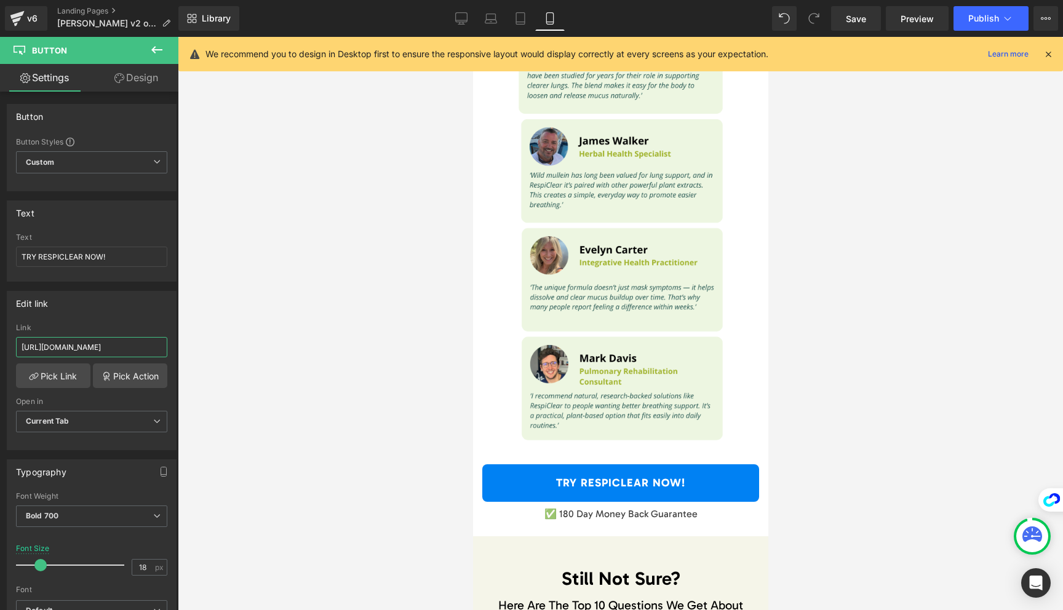
scroll to position [12023, 0]
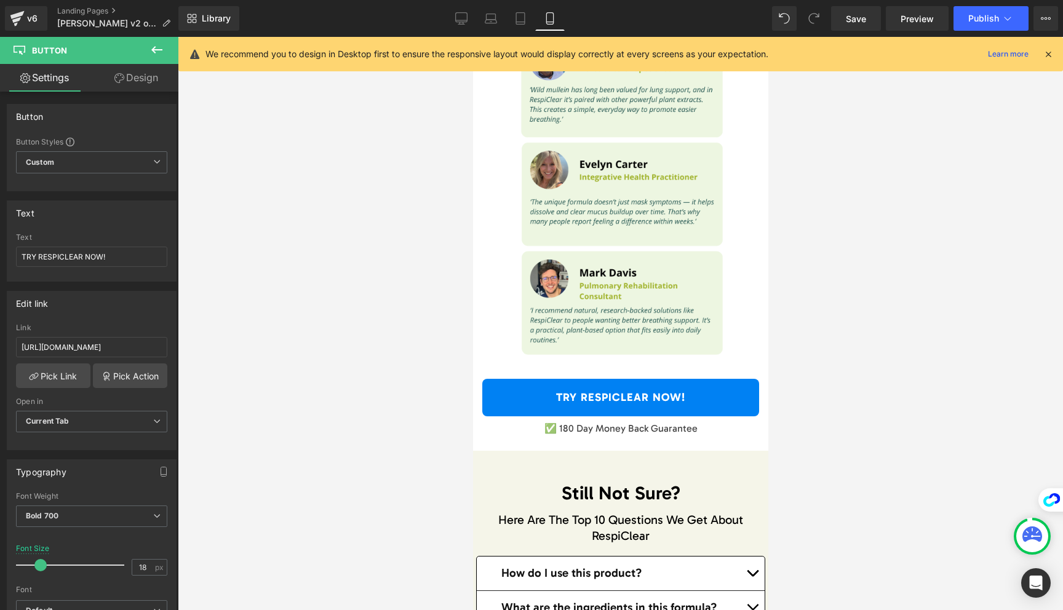
click at [530, 407] on link "TRY RESPICLEAR NOW!" at bounding box center [619, 398] width 277 height 38
drag, startPoint x: 133, startPoint y: 344, endPoint x: 256, endPoint y: 344, distance: 123.0
click at [254, 344] on div "You are previewing how the will restyle your page. You can not edit Elements in…" at bounding box center [531, 315] width 1063 height 631
click at [138, 343] on input "[URL][DOMAIN_NAME]" at bounding box center [91, 347] width 151 height 20
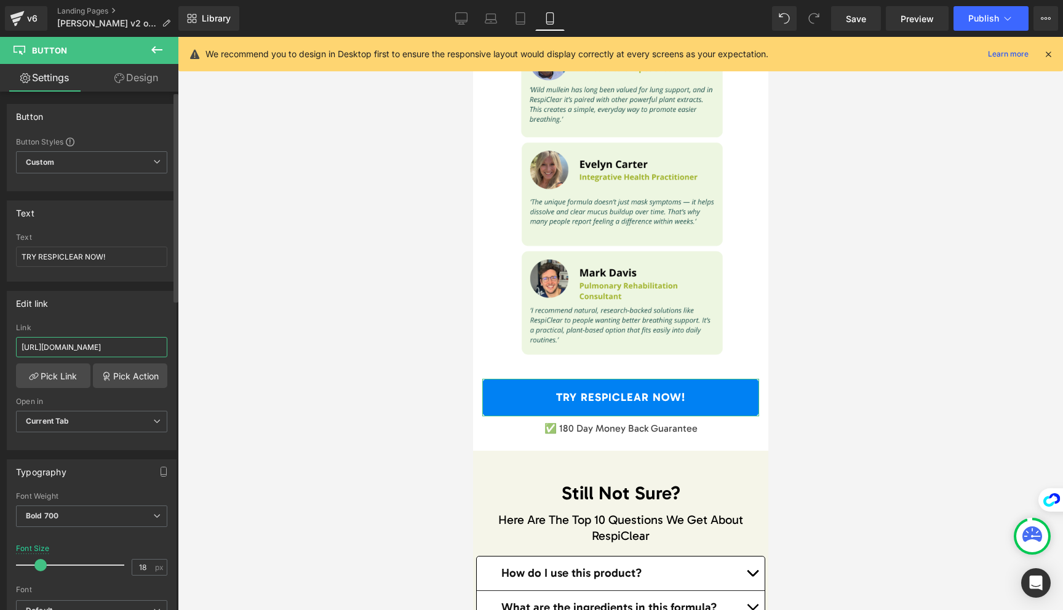
click at [138, 343] on input "[URL][DOMAIN_NAME]" at bounding box center [91, 347] width 151 height 20
type input "[URL][DOMAIN_NAME]"
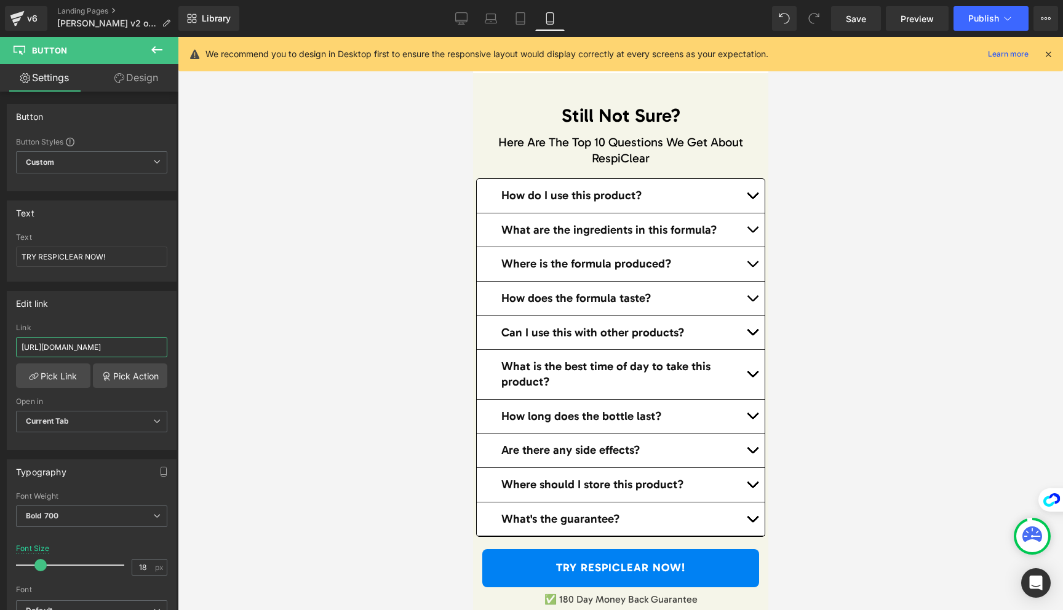
scroll to position [12538, 0]
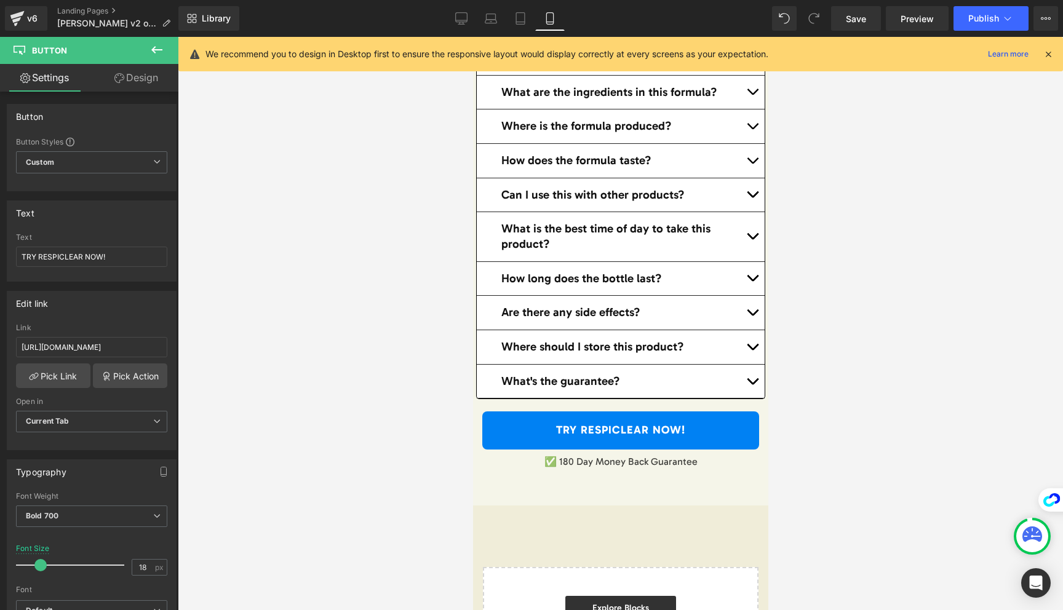
click at [650, 424] on link "TRY RESPICLEAR NOW!" at bounding box center [619, 430] width 277 height 38
drag, startPoint x: 121, startPoint y: 352, endPoint x: 271, endPoint y: 352, distance: 150.0
click at [269, 352] on div "You are previewing how the will restyle your page. You can not edit Elements in…" at bounding box center [531, 315] width 1063 height 631
drag, startPoint x: 136, startPoint y: 344, endPoint x: 261, endPoint y: 344, distance: 125.4
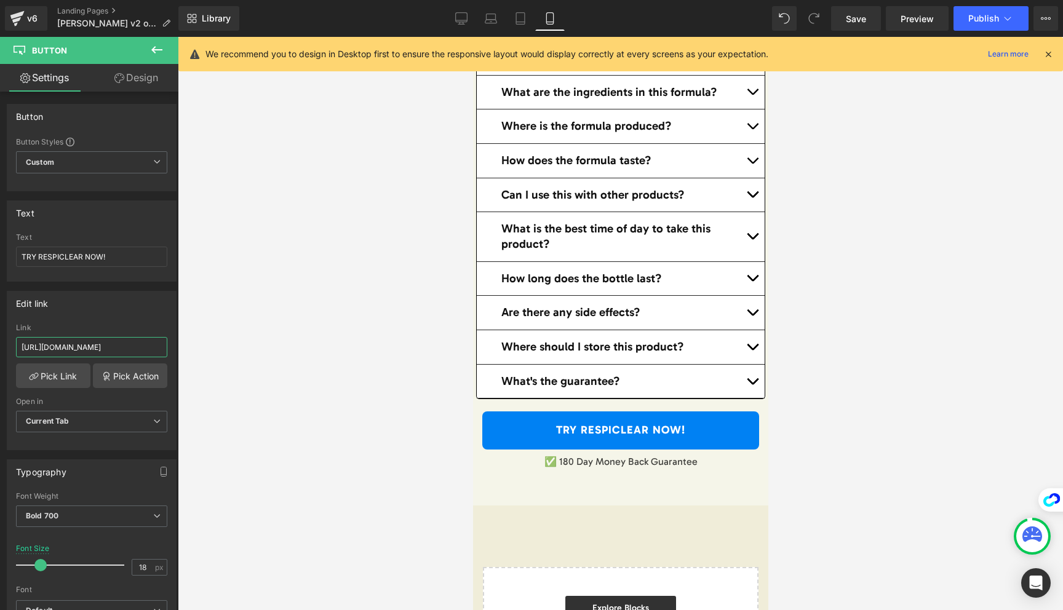
click at [261, 344] on div "You are previewing how the will restyle your page. You can not edit Elements in…" at bounding box center [531, 315] width 1063 height 631
click at [146, 346] on input "[URL][DOMAIN_NAME]" at bounding box center [91, 347] width 151 height 20
paste input "new-maximum-potency-mullein-drops-for-smokers-respiclear-offer"
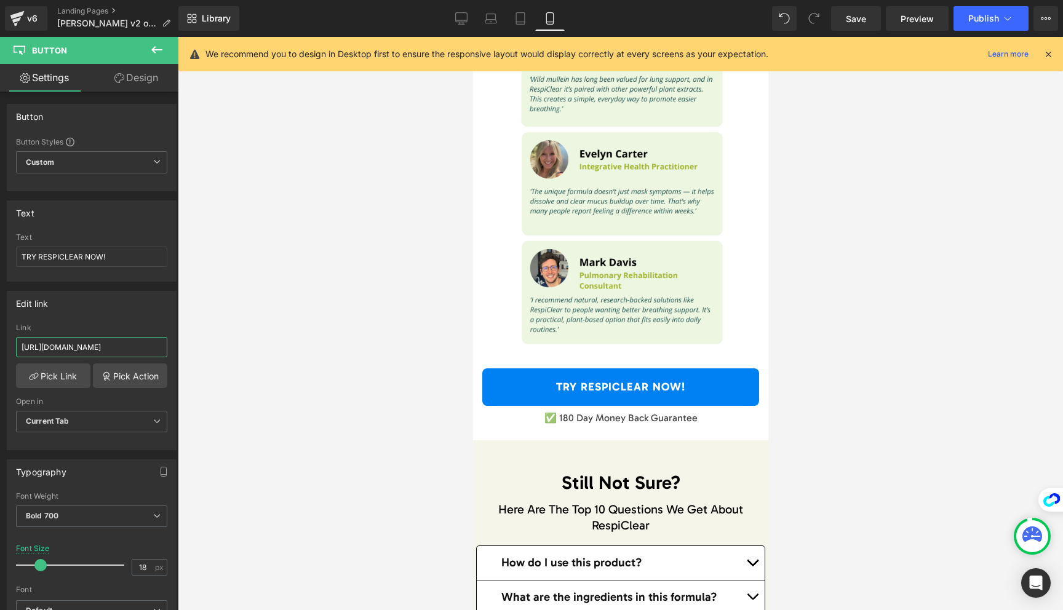
scroll to position [11566, 0]
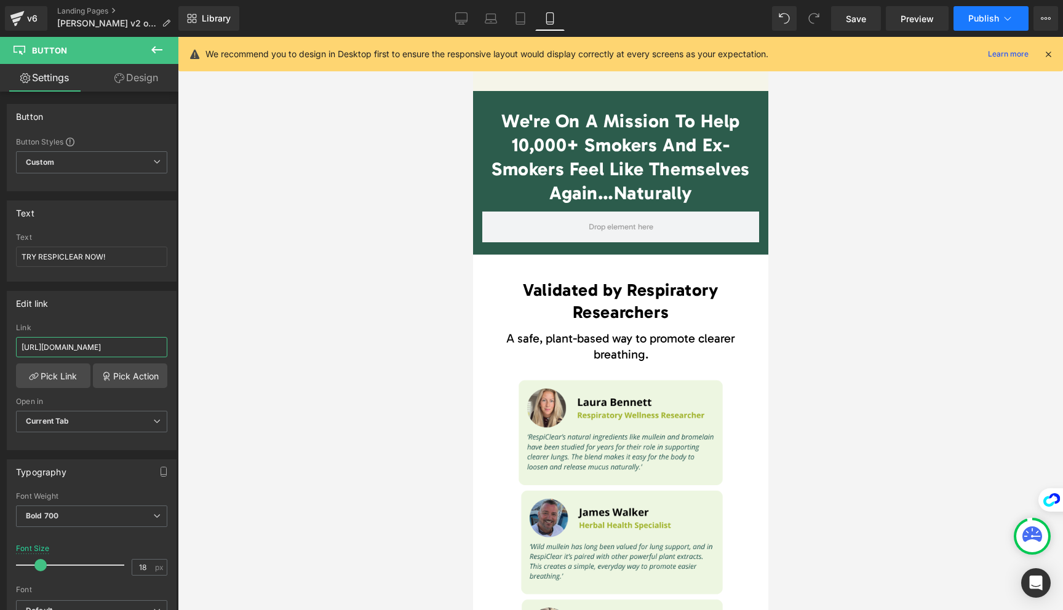
type input "[URL][DOMAIN_NAME]"
click at [974, 10] on button "Publish" at bounding box center [990, 18] width 75 height 25
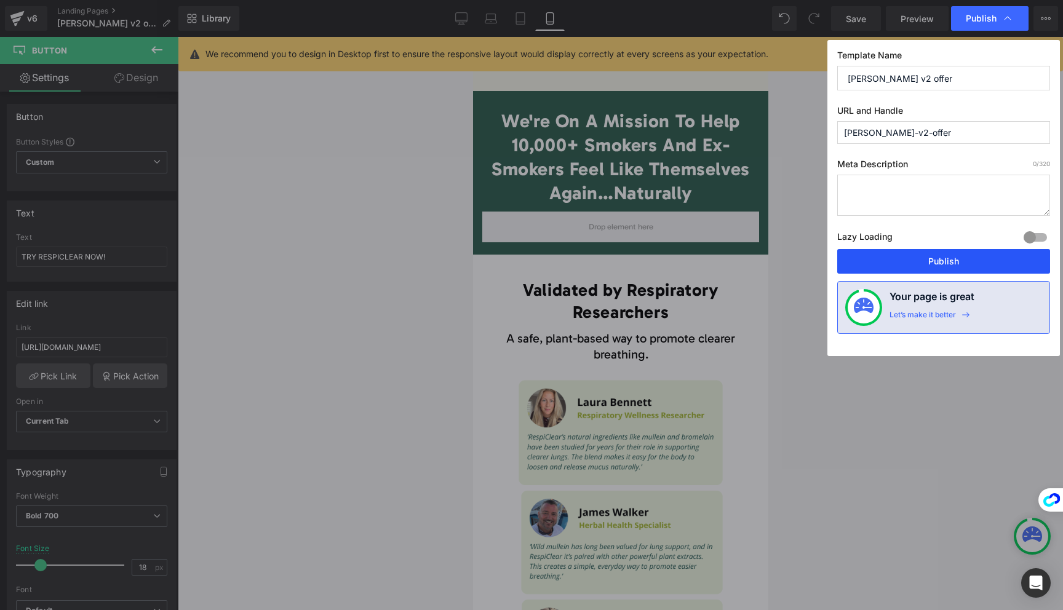
click at [970, 255] on button "Publish" at bounding box center [943, 261] width 213 height 25
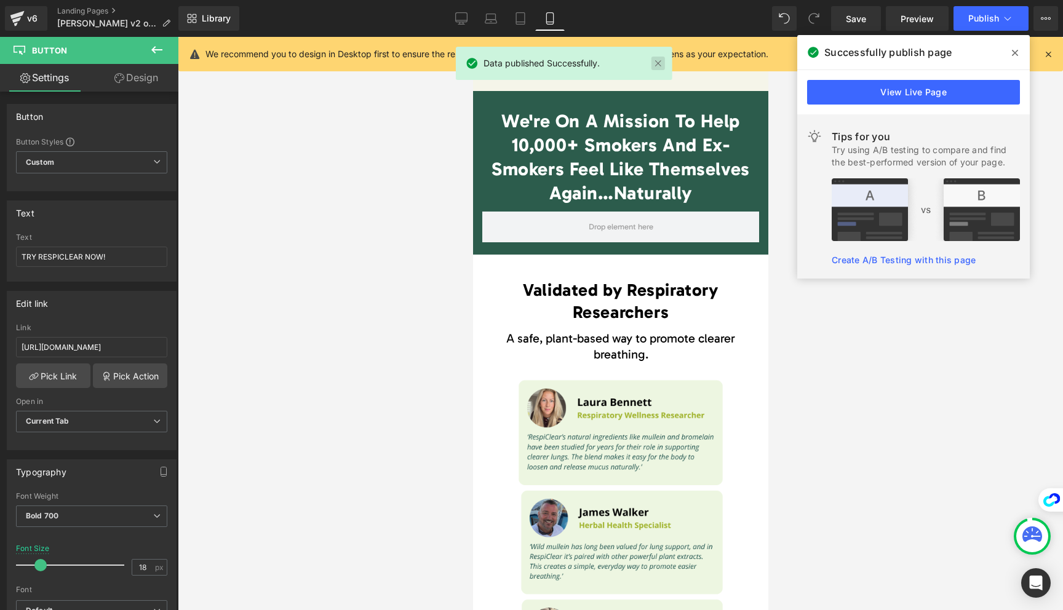
click at [655, 62] on link at bounding box center [658, 64] width 14 height 14
click at [1013, 51] on icon at bounding box center [1015, 53] width 6 height 6
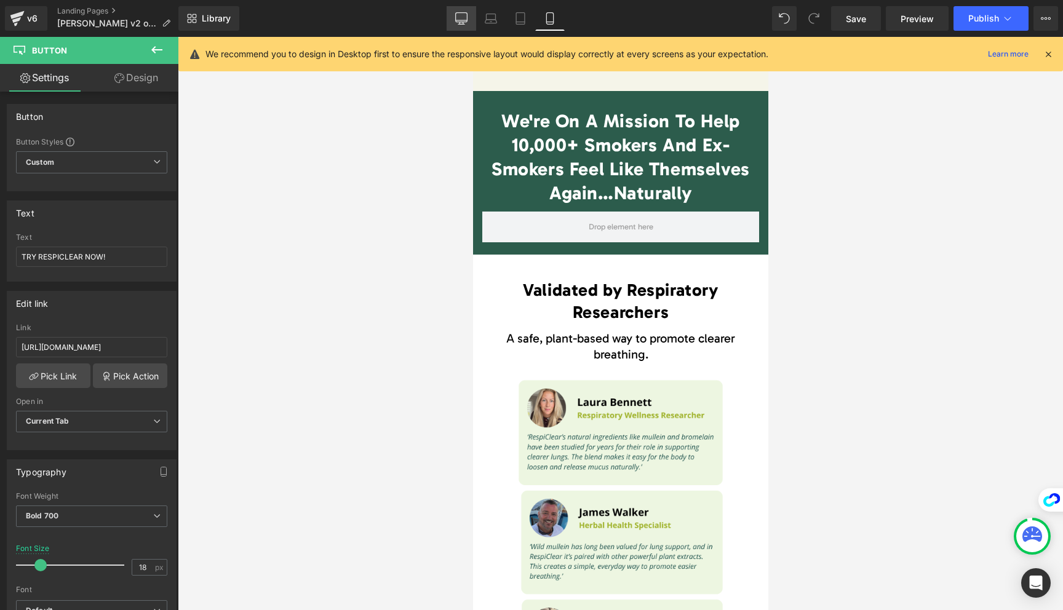
click at [462, 22] on icon at bounding box center [462, 17] width 12 height 9
